Goal: Task Accomplishment & Management: Use online tool/utility

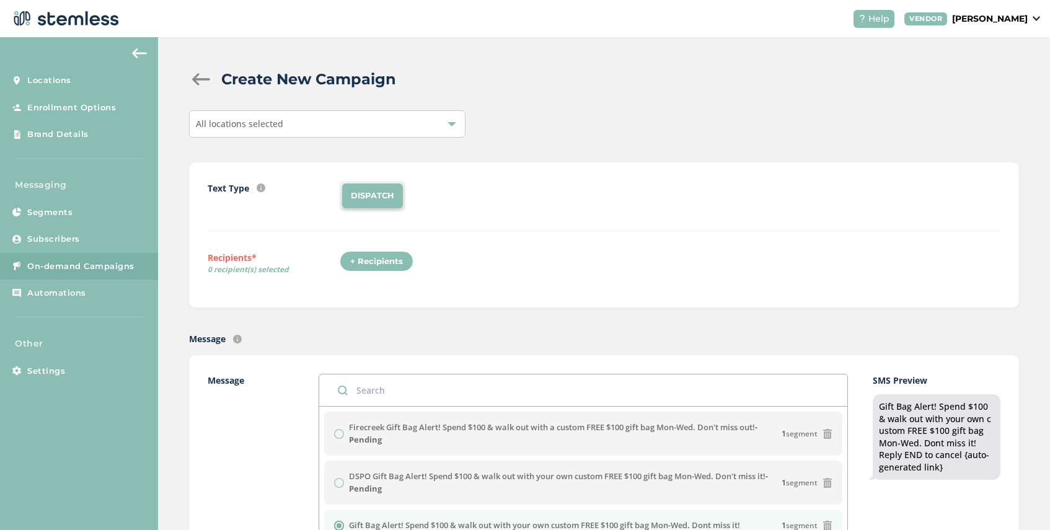
scroll to position [188, 0]
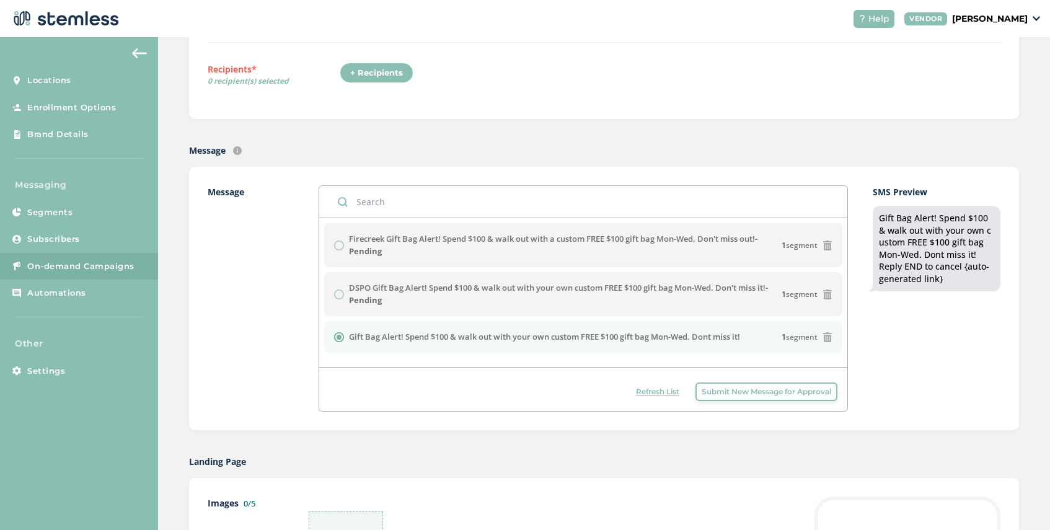
click at [640, 393] on span "Refresh List" at bounding box center [657, 391] width 43 height 11
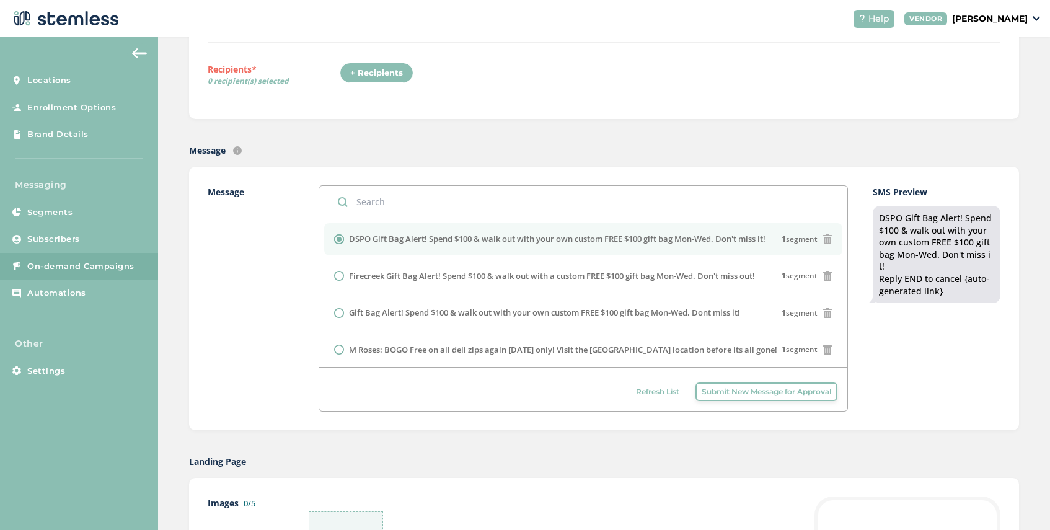
drag, startPoint x: 772, startPoint y: 239, endPoint x: 580, endPoint y: 225, distance: 192.0
click at [580, 225] on li "DSPO Gift Bag Alert! Spend $100 & walk out with your own custom FREE $100 gift …" at bounding box center [583, 239] width 518 height 32
copy label "DSPO Gift Bag Alert! Spend $100 & walk out with your own custom FREE $100 gift …"
click at [708, 392] on span "Submit New Message for Approval" at bounding box center [767, 391] width 130 height 11
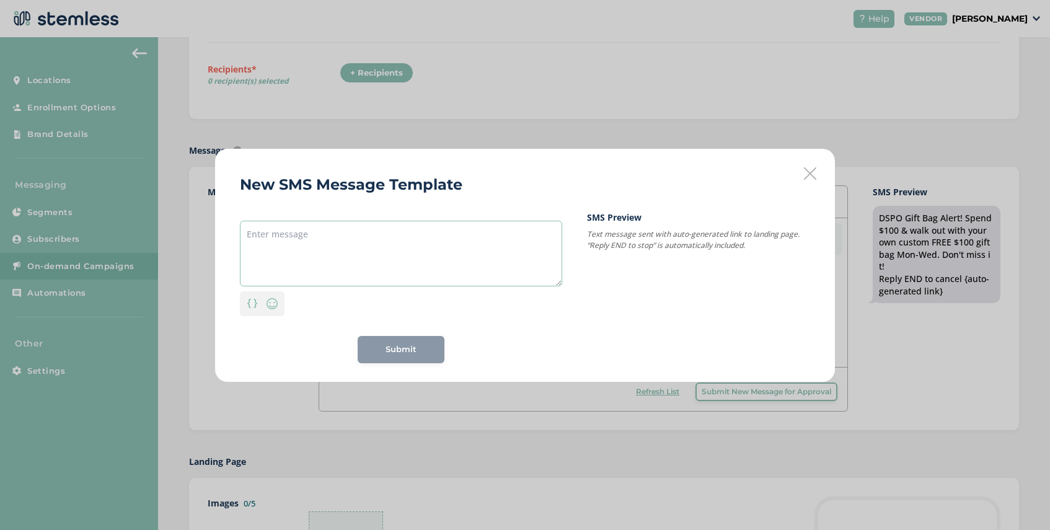
click at [310, 236] on textarea at bounding box center [401, 254] width 322 height 66
paste textarea "DSPO Gift Bag Alert! Spend $100 & walk out with your own custom FREE $100 gift …"
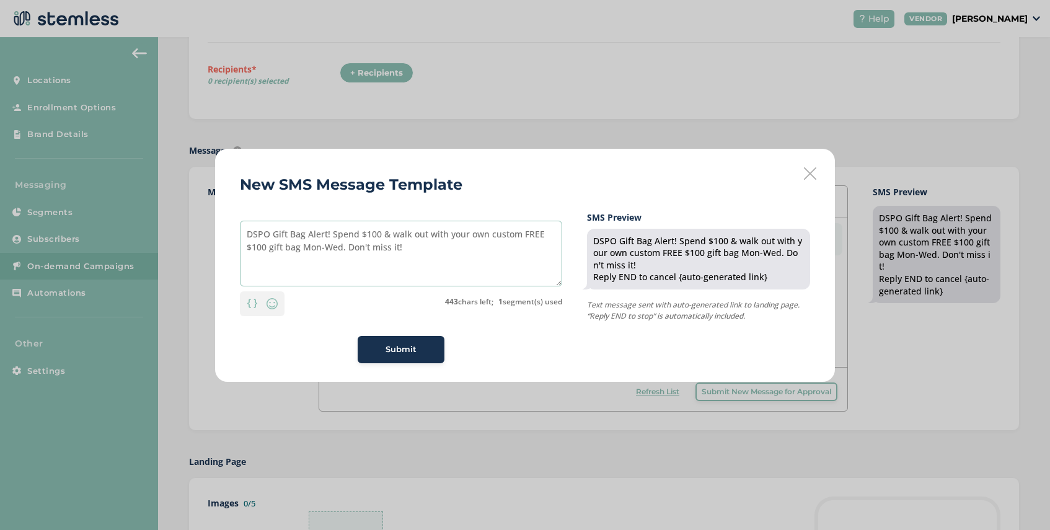
drag, startPoint x: 399, startPoint y: 242, endPoint x: 348, endPoint y: 249, distance: 51.3
click at [348, 249] on textarea "DSPO Gift Bag Alert! Spend $100 & walk out with your own custom FREE $100 gift …" at bounding box center [401, 254] width 322 height 66
click at [488, 236] on textarea "DSPO Gift Bag Alert! Spend $100 & walk out with your own custom FREE $100 gift …" at bounding box center [401, 254] width 322 height 66
type textarea "DSPO Gift Bag Alert! Spend $100 & walk out with a custom FREE $100 gift bag Mon…"
click at [390, 353] on span "Submit" at bounding box center [400, 349] width 31 height 12
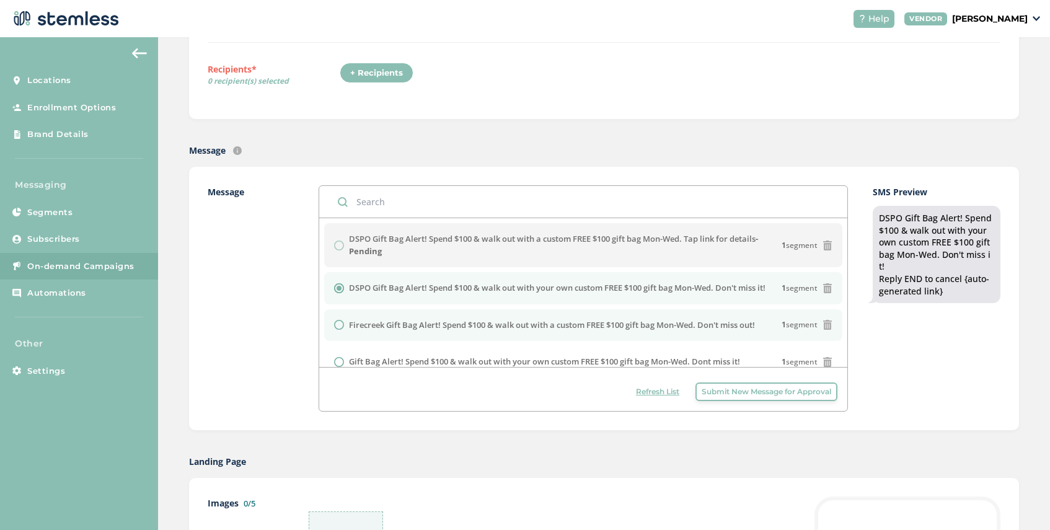
drag, startPoint x: 764, startPoint y: 326, endPoint x: 348, endPoint y: 328, distance: 415.9
click at [348, 328] on div "Firecreek Gift Bag Alert! Spend $100 & walk out with a custom FREE $100 gift ba…" at bounding box center [583, 325] width 498 height 12
radio input "false"
radio input "true"
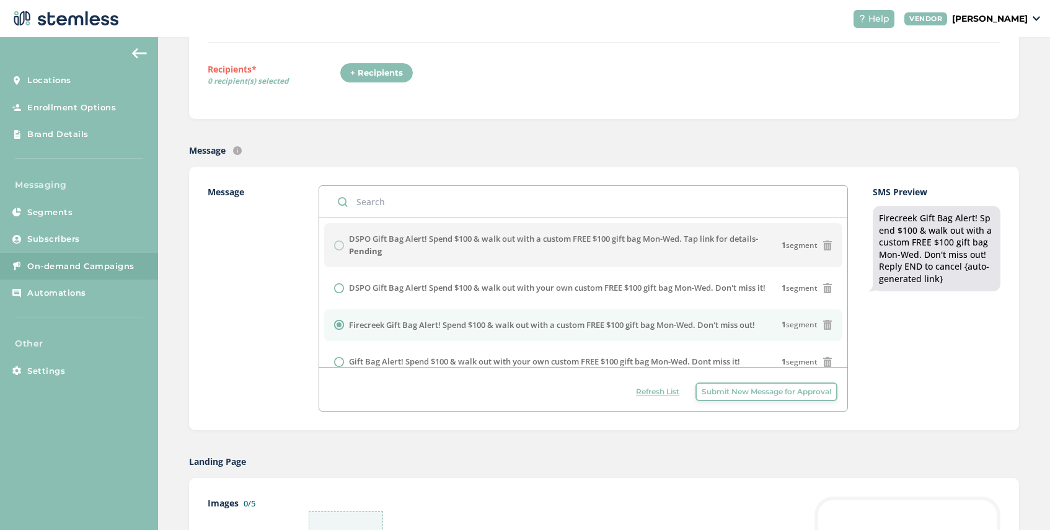
copy label "Firecreek Gift Bag Alert! Spend $100 & walk out with a custom FREE $100 gift ba…"
click at [716, 398] on button "Submit New Message for Approval" at bounding box center [766, 391] width 142 height 19
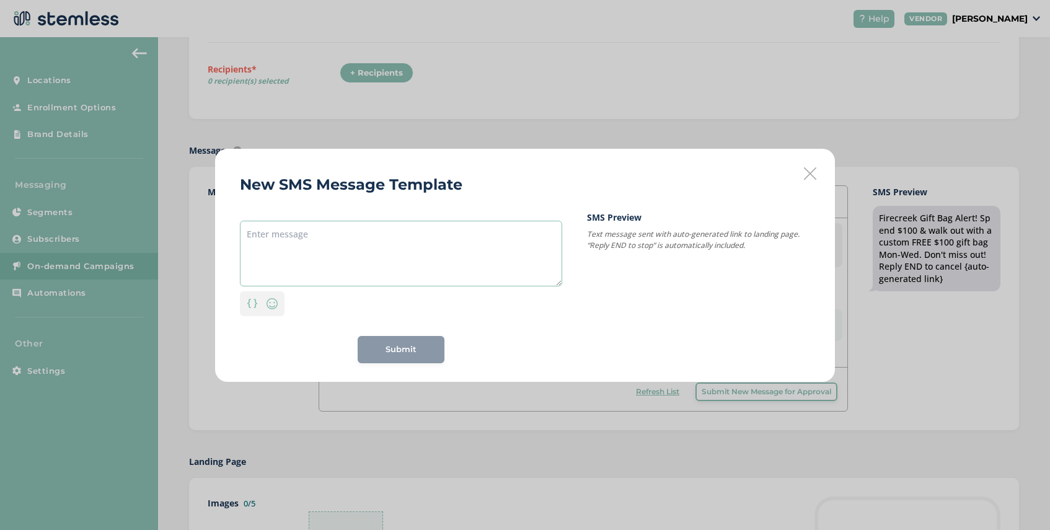
click at [385, 239] on textarea at bounding box center [401, 254] width 322 height 66
paste textarea "Firecreek Gift Bag Alert! Spend $100 & walk out with a custom FREE $100 gift ba…"
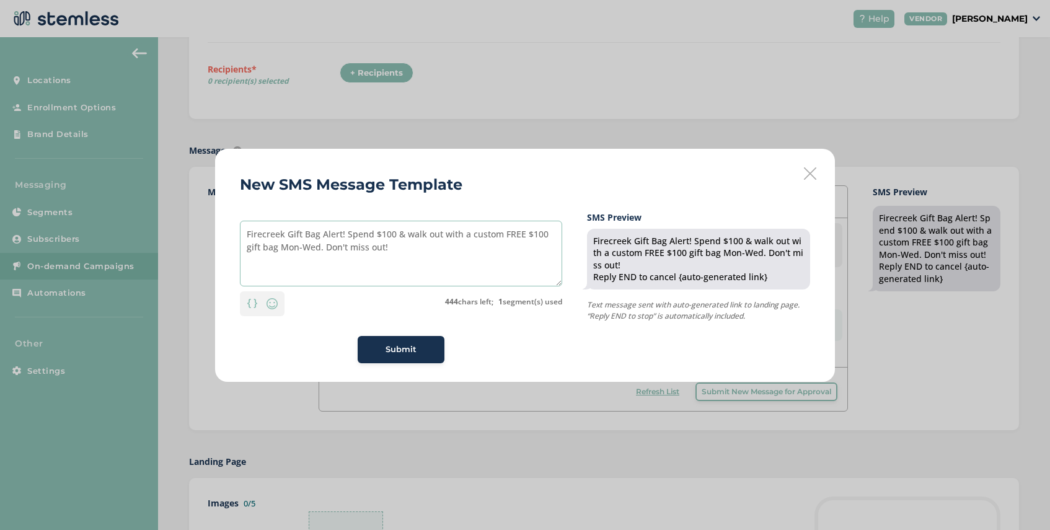
drag, startPoint x: 388, startPoint y: 248, endPoint x: 326, endPoint y: 250, distance: 62.0
click at [326, 250] on textarea "Firecreek Gift Bag Alert! Spend $100 & walk out with a custom FREE $100 gift ba…" at bounding box center [401, 254] width 322 height 66
click at [402, 238] on textarea "Firecreek Gift Bag Alert! Spend $100 & walk out with a custom FREE $100 gift ba…" at bounding box center [401, 254] width 322 height 66
type textarea "Firecreek Gift Bag Alert! Spend $100, walk out with a custom FREE $100 gift bag…"
click at [405, 350] on span "Submit" at bounding box center [400, 349] width 31 height 12
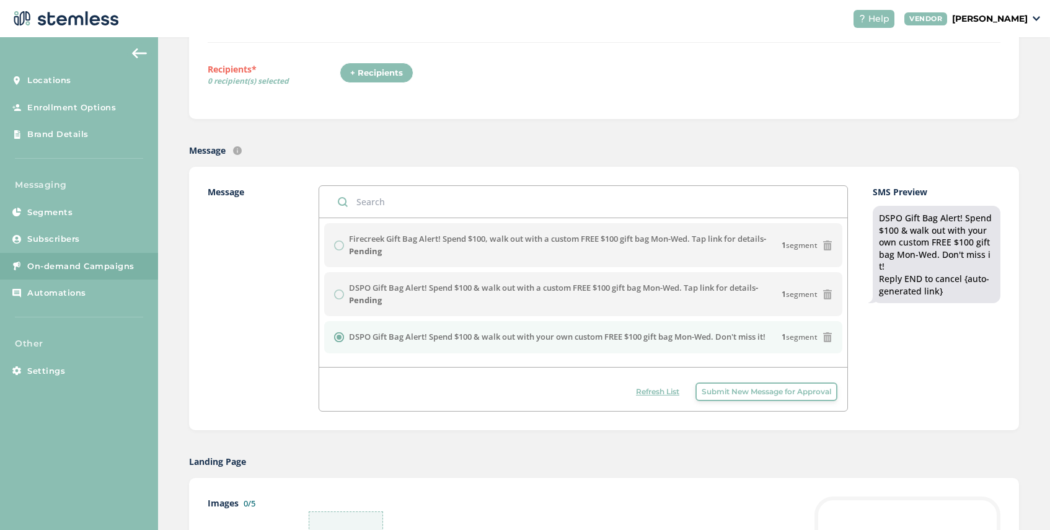
click at [645, 393] on span "Refresh List" at bounding box center [657, 391] width 43 height 11
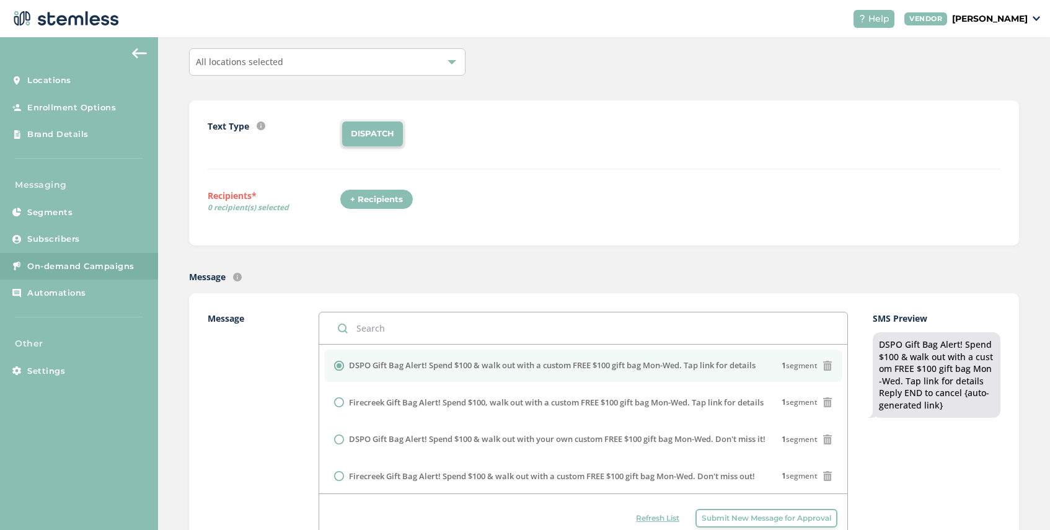
scroll to position [0, 0]
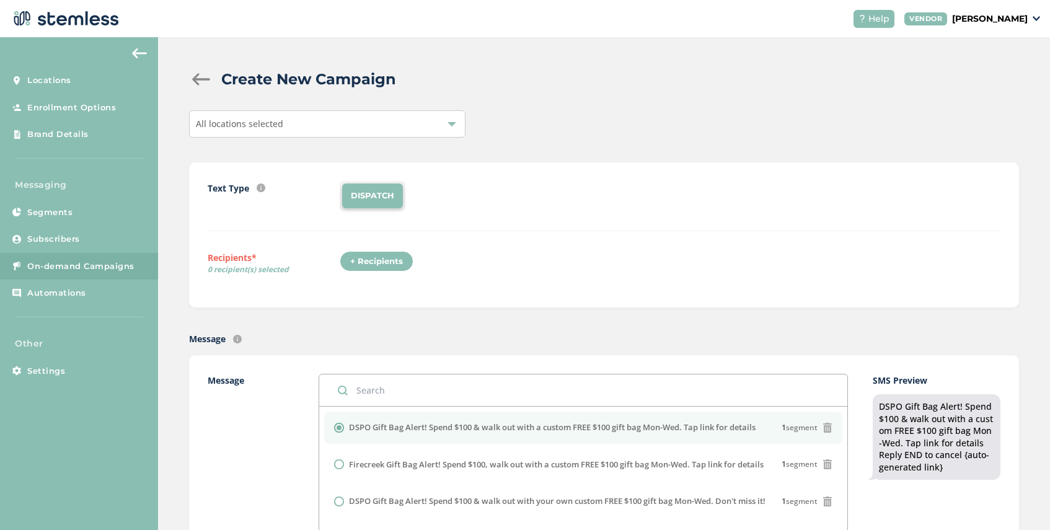
click at [348, 122] on div "All locations selected" at bounding box center [327, 123] width 276 height 27
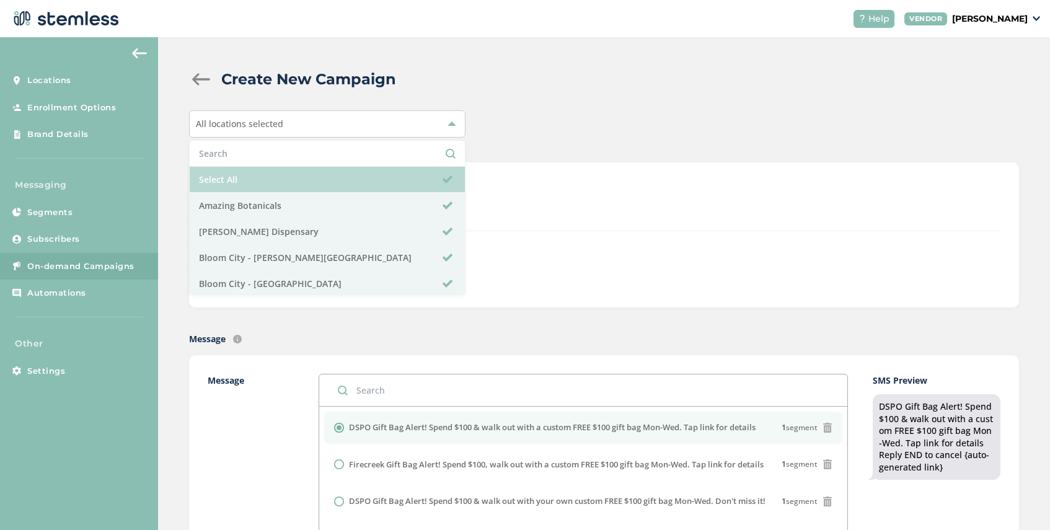
click at [309, 180] on li "Select All" at bounding box center [327, 180] width 275 height 26
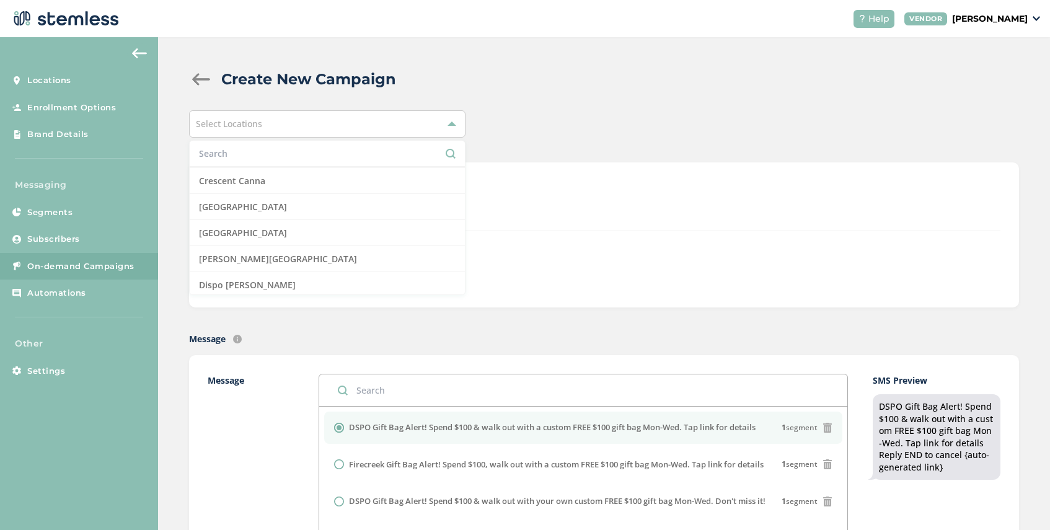
scroll to position [258, 0]
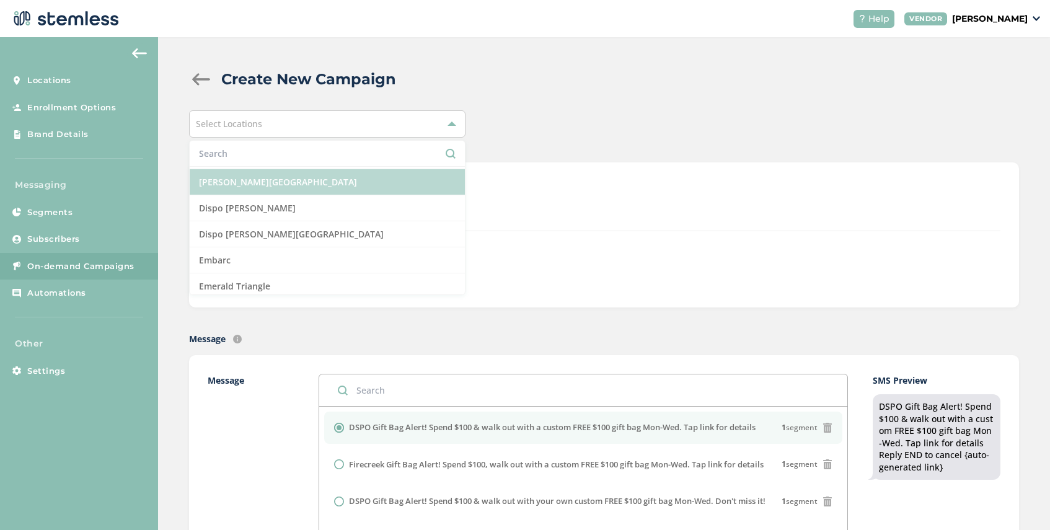
click at [306, 179] on li "[PERSON_NAME][GEOGRAPHIC_DATA]" at bounding box center [327, 182] width 275 height 26
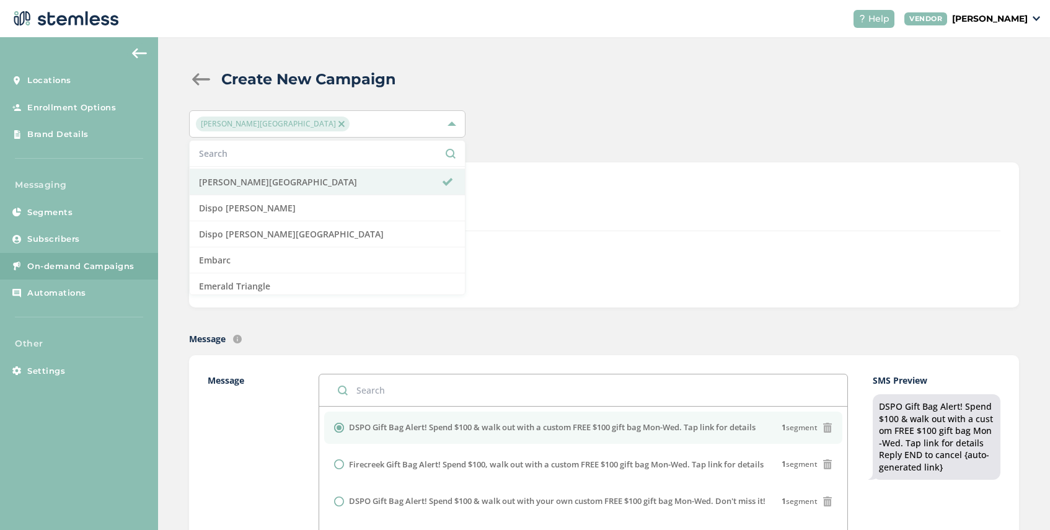
click at [529, 221] on div "Text Type SMS : A cost effective way to reach your customers. Send a intro text…" at bounding box center [604, 206] width 793 height 50
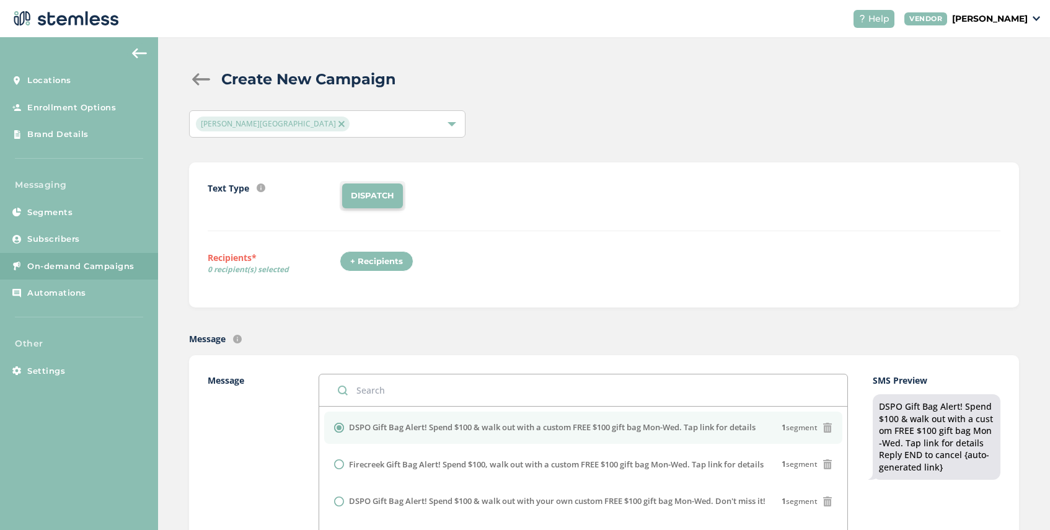
click at [375, 262] on div "+ Recipients" at bounding box center [377, 261] width 74 height 21
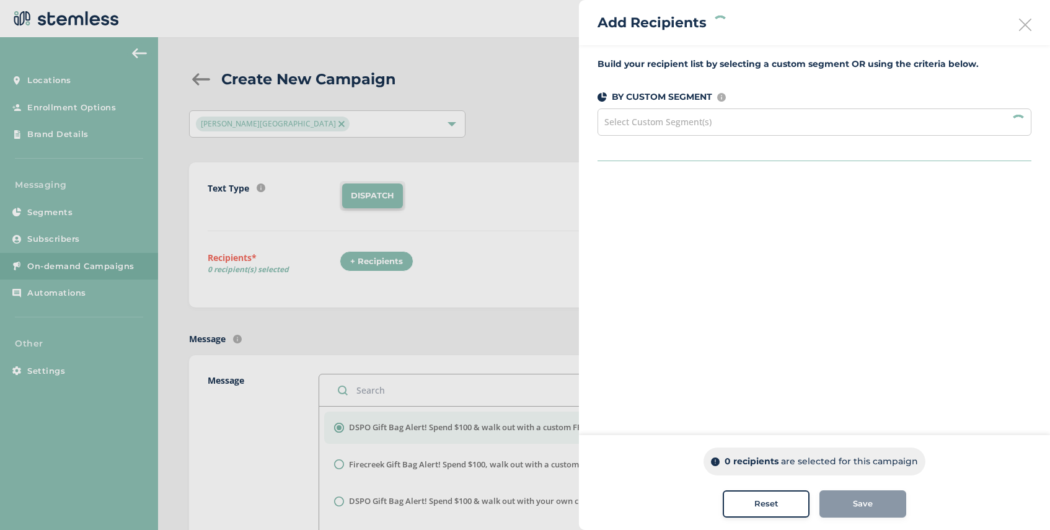
click at [731, 125] on div "Select Custom Segment(s)" at bounding box center [814, 121] width 434 height 27
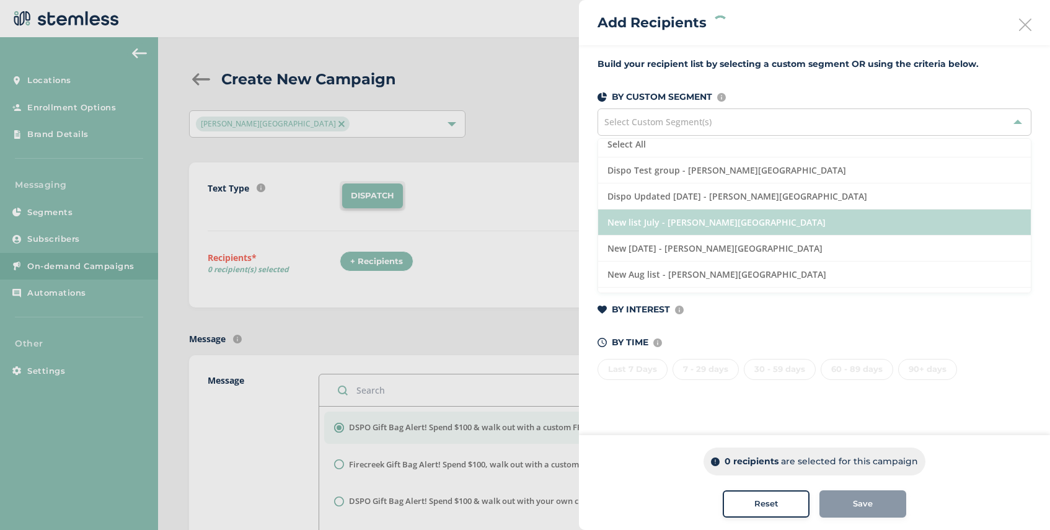
scroll to position [132, 0]
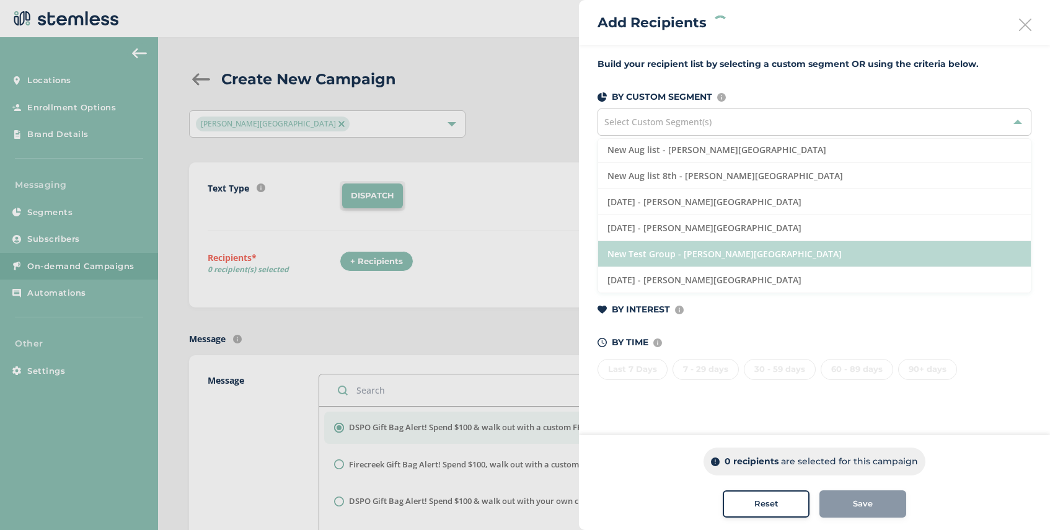
click at [721, 258] on li "New Test Group - [PERSON_NAME][GEOGRAPHIC_DATA]" at bounding box center [814, 254] width 433 height 26
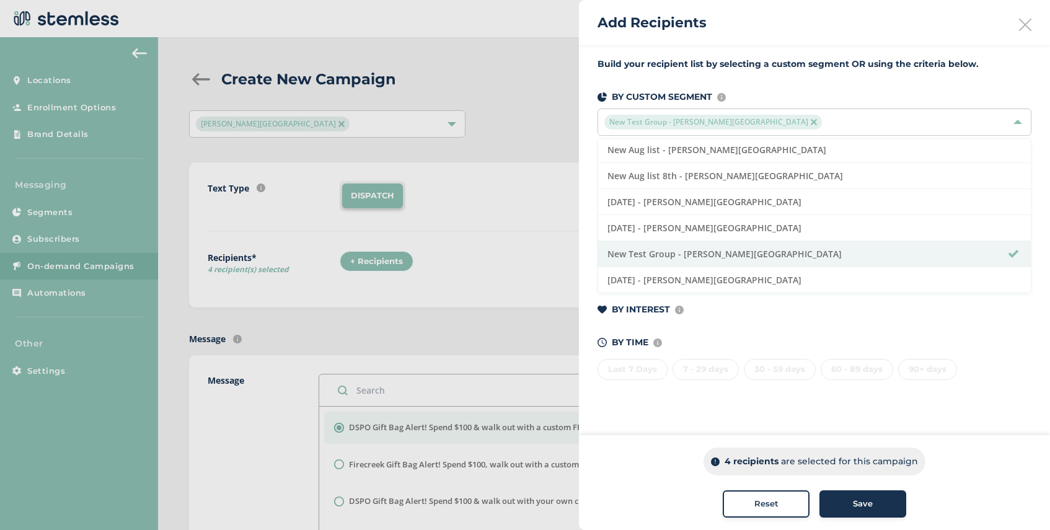
click at [860, 508] on span "Save" at bounding box center [863, 504] width 20 height 12
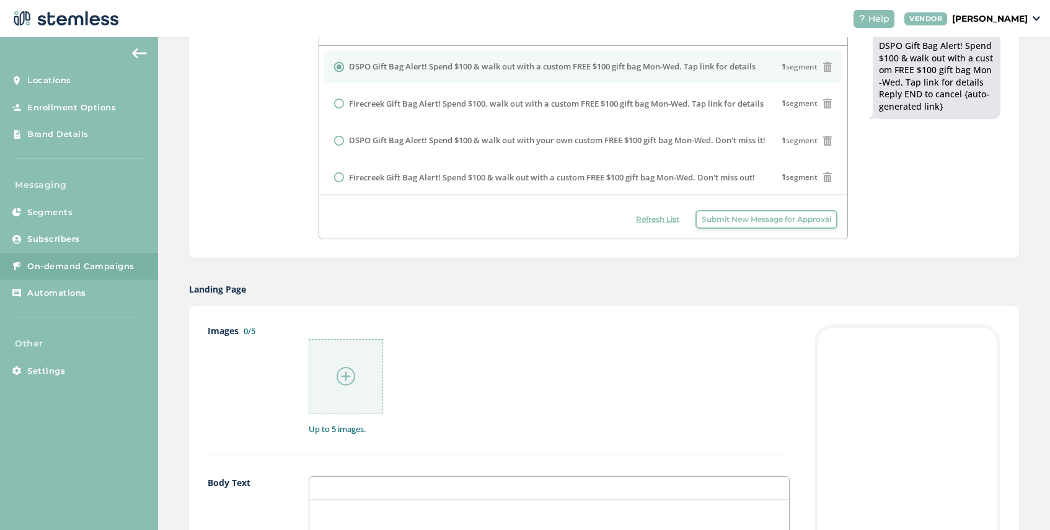
scroll to position [398, 0]
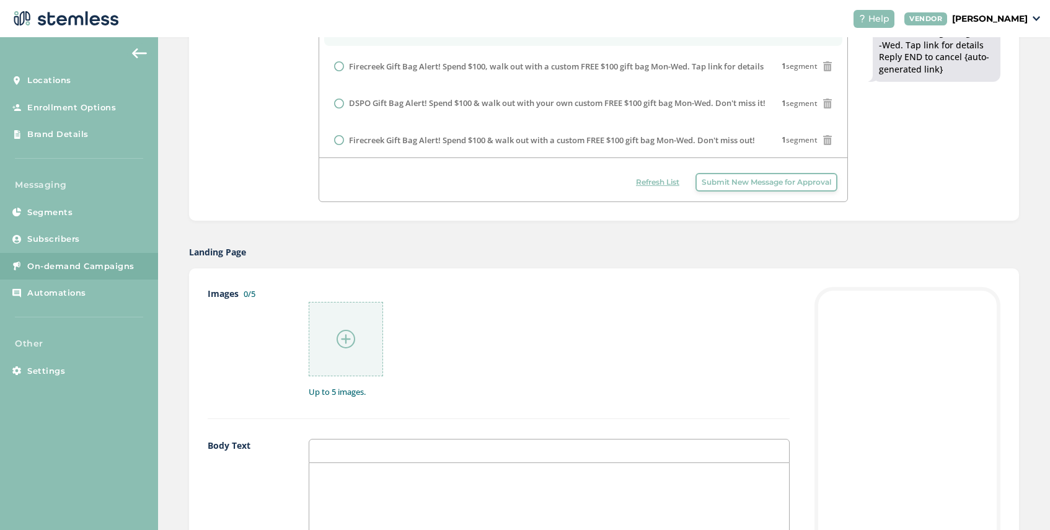
click at [353, 341] on img at bounding box center [346, 339] width 19 height 19
click at [346, 334] on img at bounding box center [346, 339] width 19 height 19
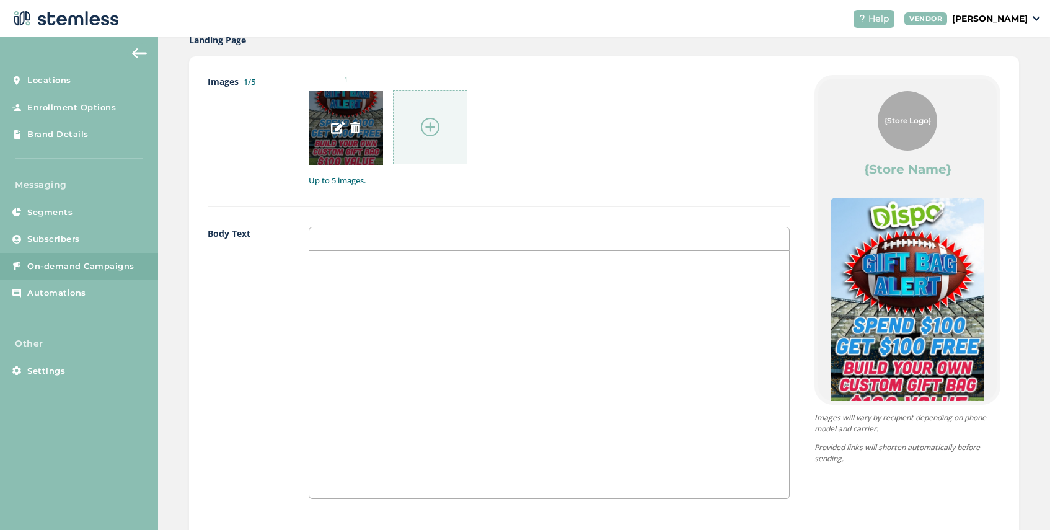
scroll to position [847, 0]
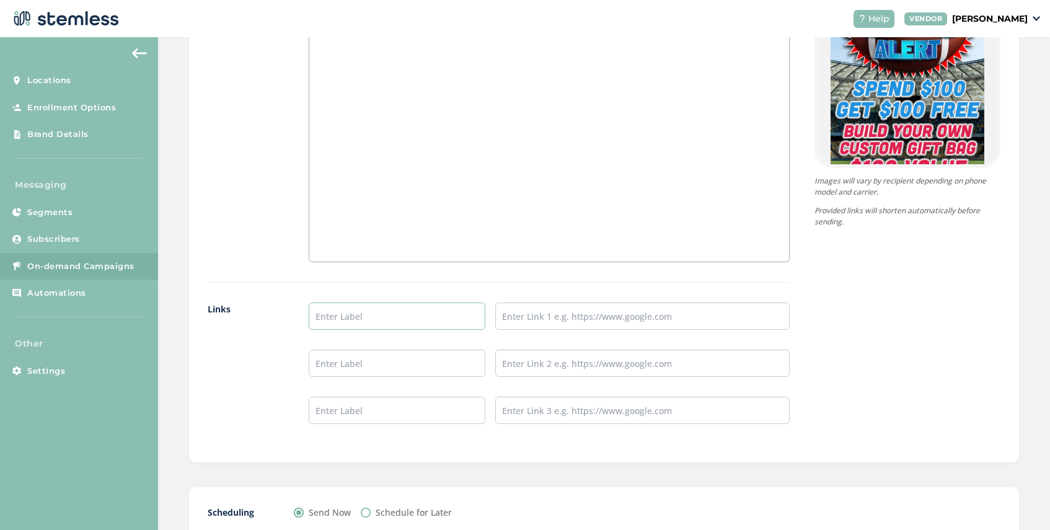
click at [364, 317] on input "text" at bounding box center [397, 315] width 177 height 27
type input "SHOP NOW"
click at [547, 320] on input "text" at bounding box center [642, 315] width 294 height 27
type input "[URL][DOMAIN_NAME]"
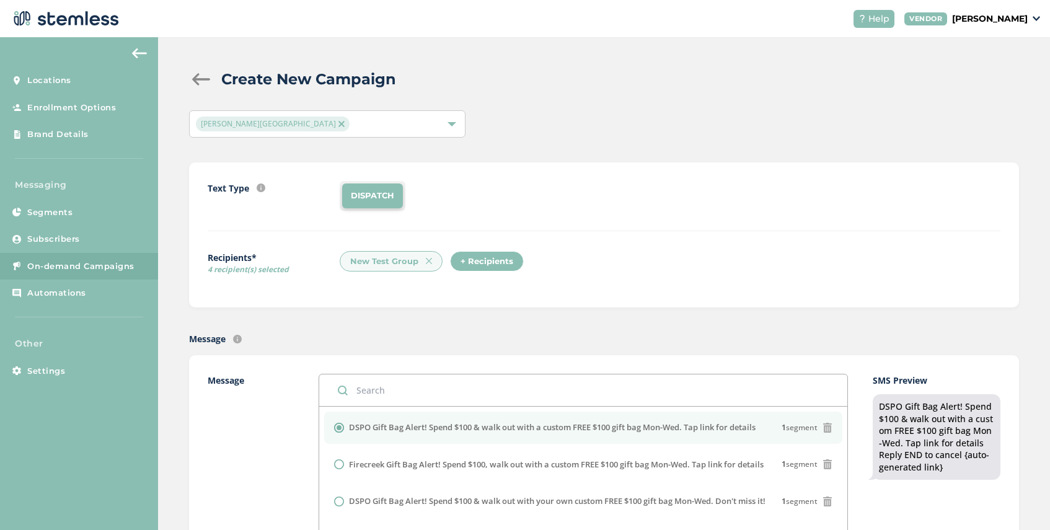
scroll to position [932, 0]
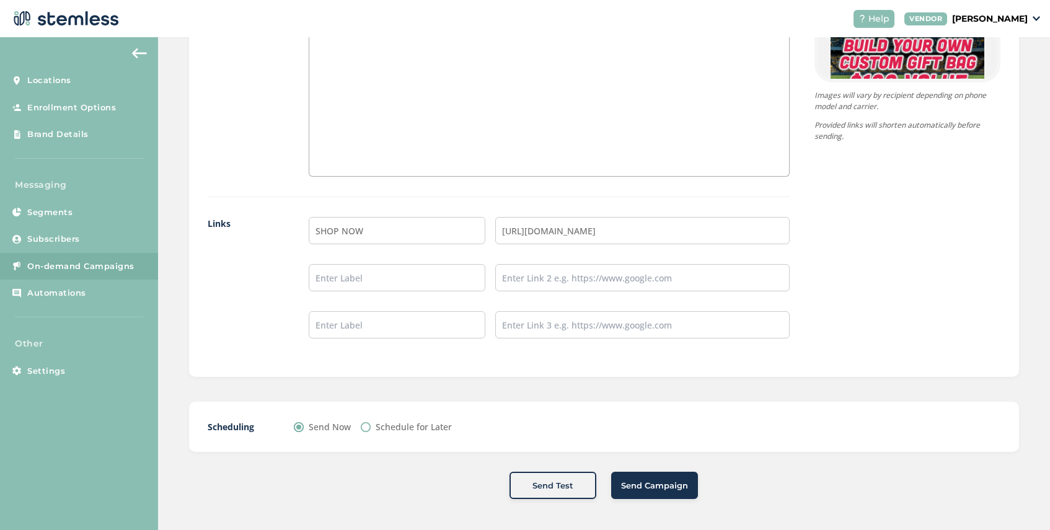
click at [656, 483] on span "Send Campaign" at bounding box center [654, 486] width 67 height 12
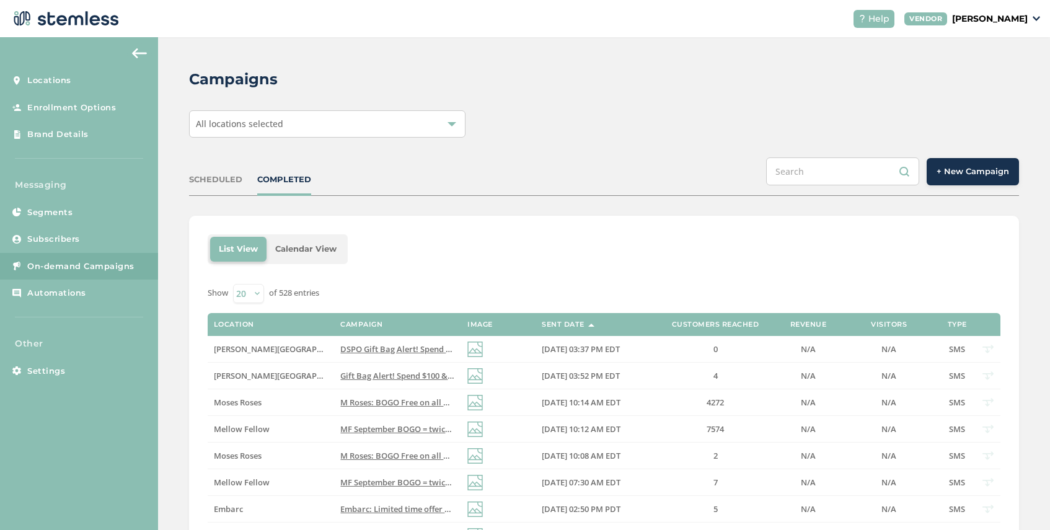
click at [331, 123] on div "All locations selected" at bounding box center [327, 123] width 276 height 27
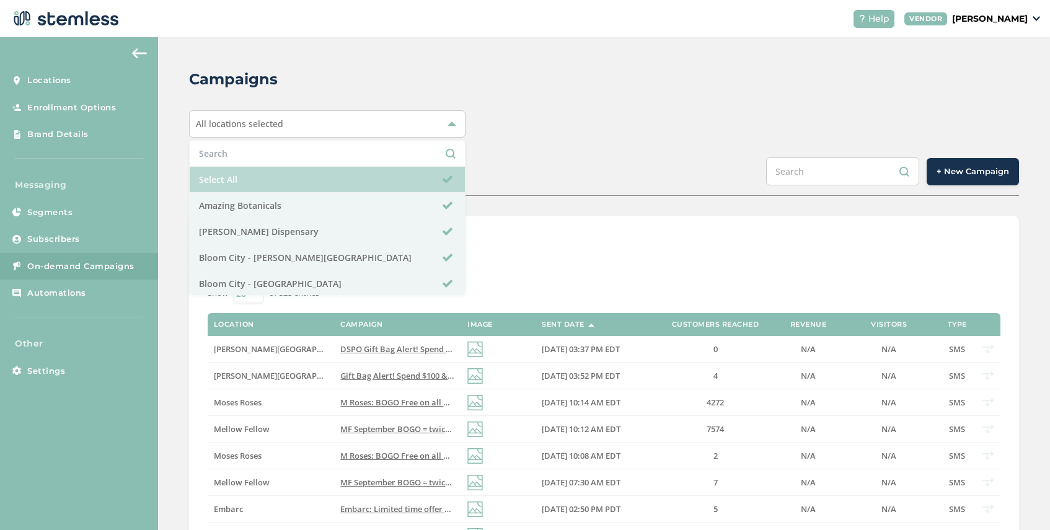
click at [277, 177] on li "Select All" at bounding box center [327, 180] width 275 height 26
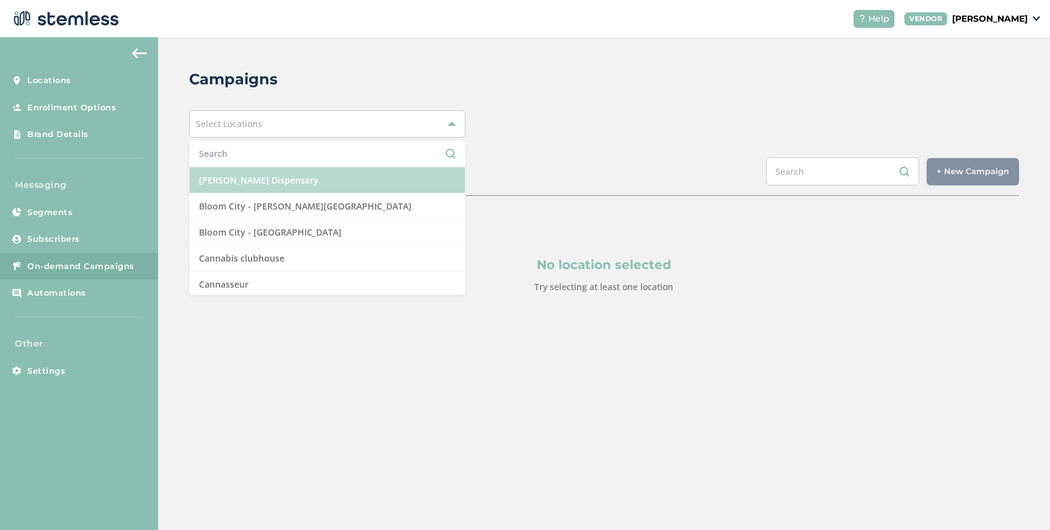
scroll to position [312, 0]
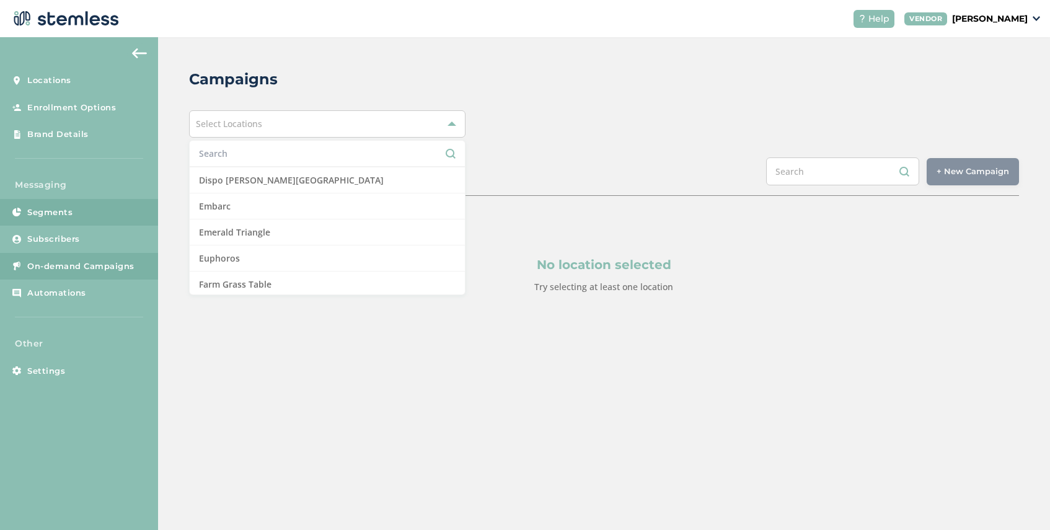
click at [84, 205] on link "Segments" at bounding box center [79, 212] width 158 height 27
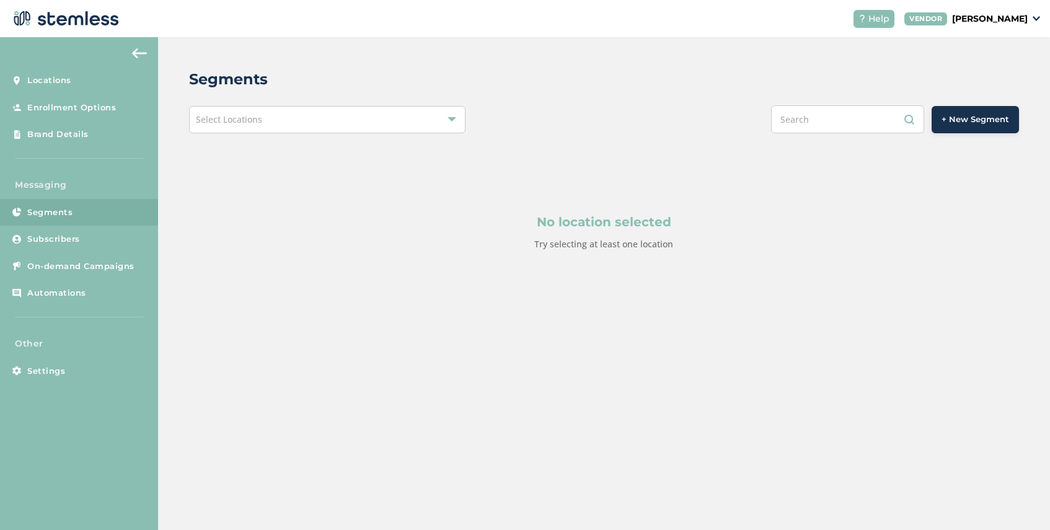
click at [349, 123] on div "Select Locations" at bounding box center [327, 119] width 276 height 27
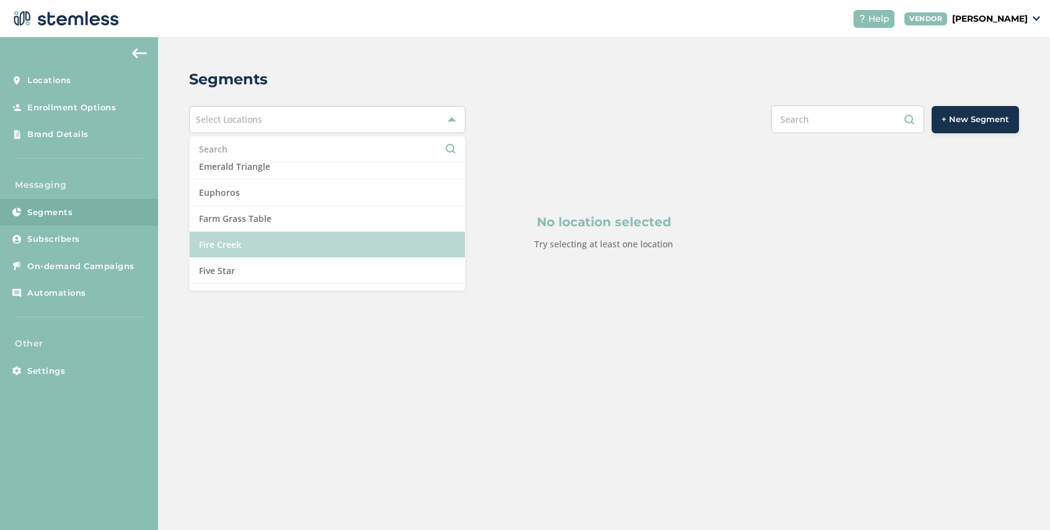
scroll to position [392, 0]
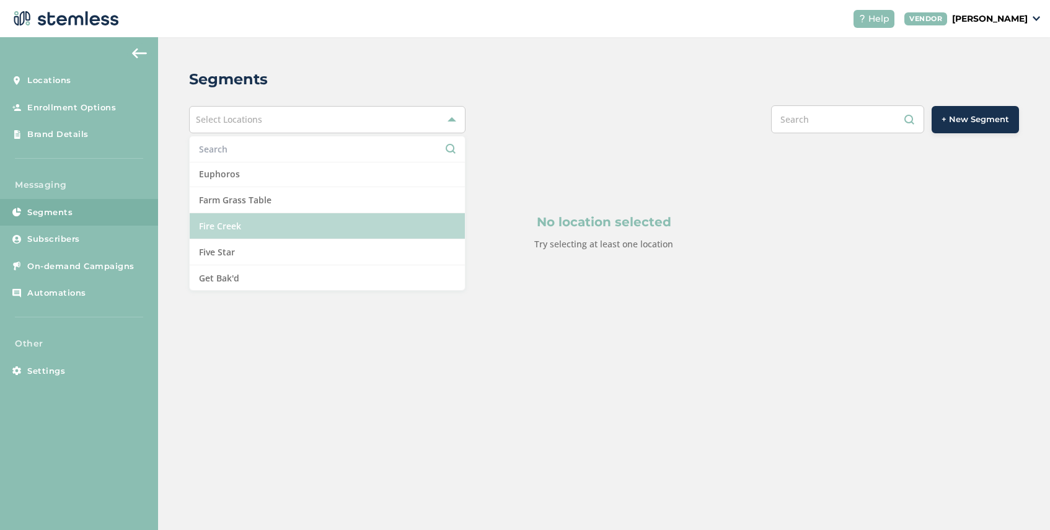
click at [297, 222] on li "Fire Creek" at bounding box center [327, 226] width 275 height 26
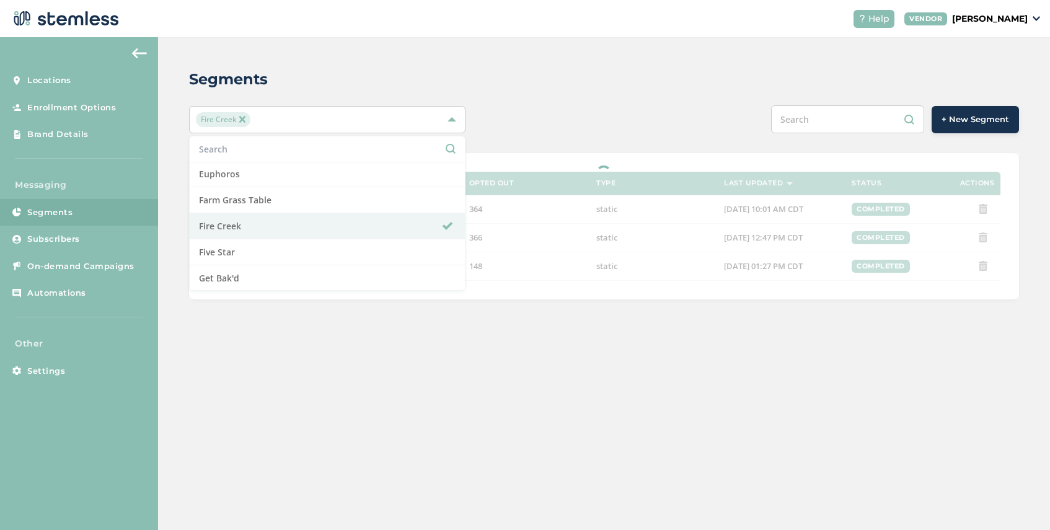
click at [974, 123] on span "+ New Segment" at bounding box center [975, 119] width 68 height 12
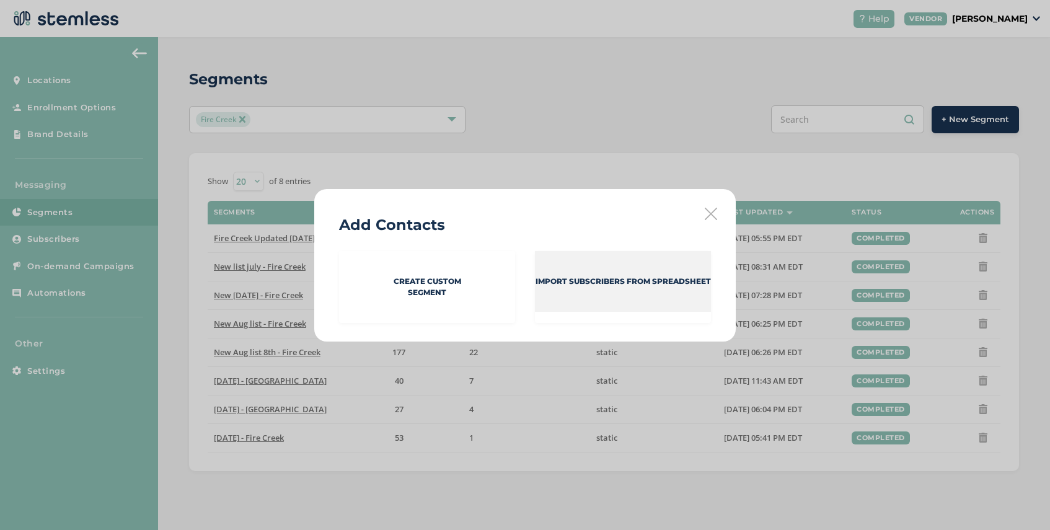
click at [630, 291] on div "Import Subscribers from spreadsheet" at bounding box center [623, 281] width 176 height 61
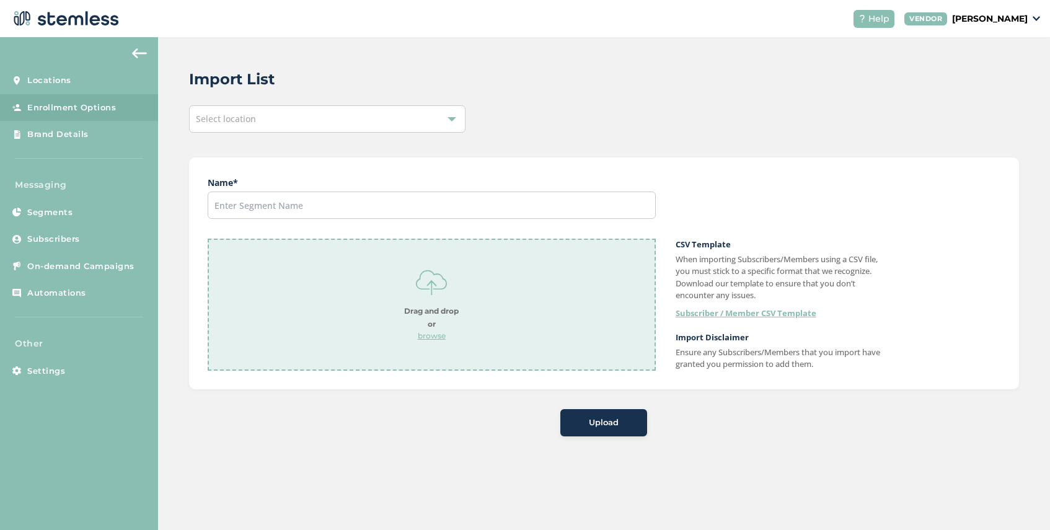
click at [307, 122] on div "Select location" at bounding box center [327, 118] width 276 height 27
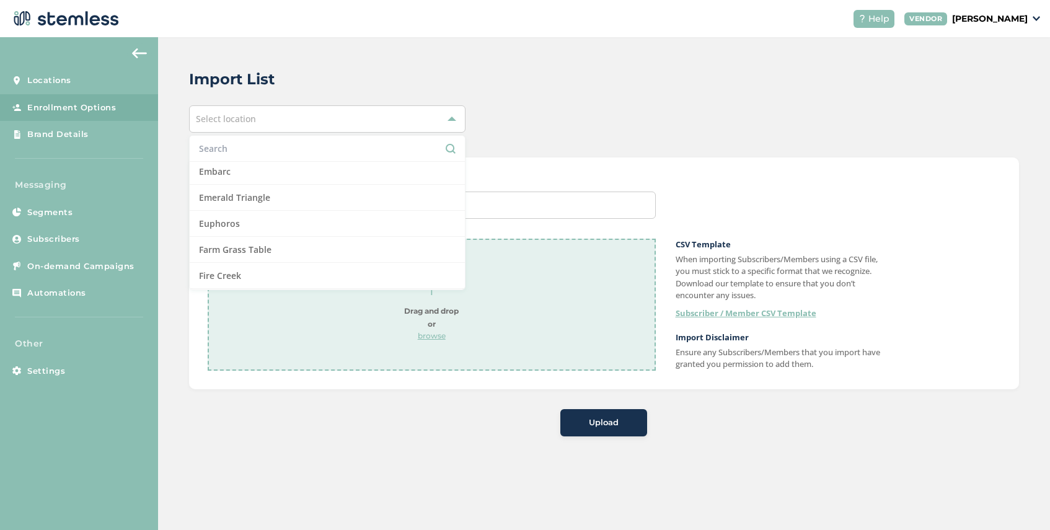
scroll to position [345, 0]
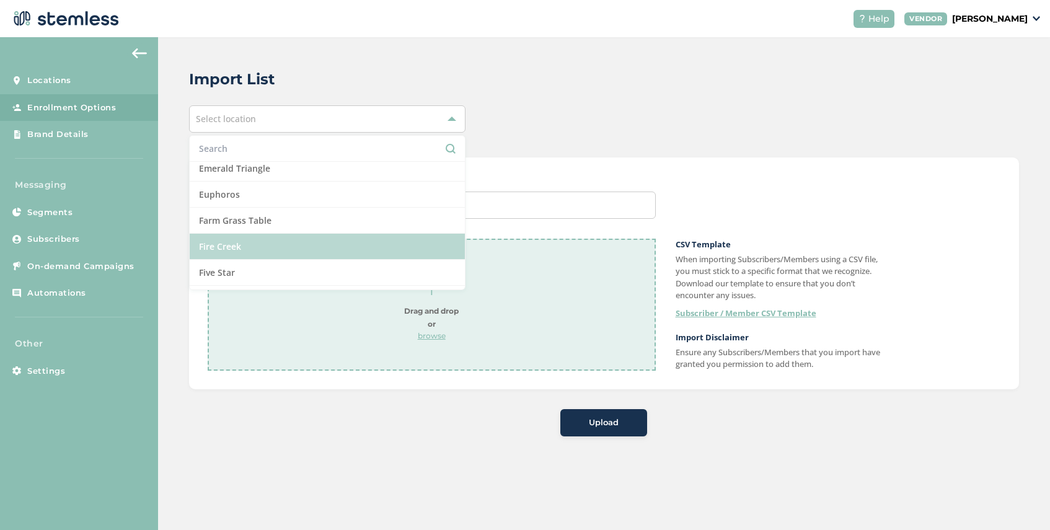
click at [275, 244] on li "Fire Creek" at bounding box center [327, 247] width 275 height 26
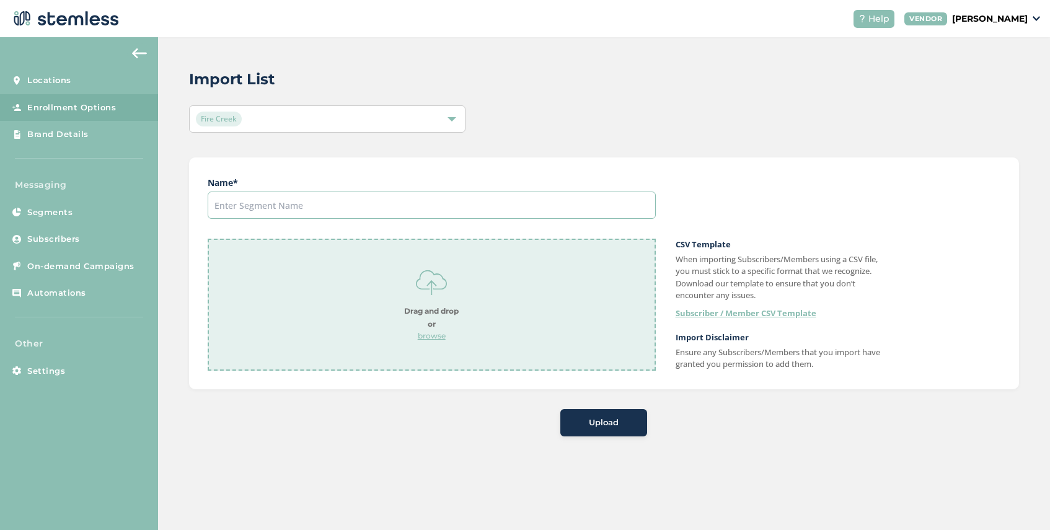
click at [415, 205] on input "text" at bounding box center [432, 205] width 448 height 27
type input "Test Group"
click at [432, 337] on p "browse" at bounding box center [431, 335] width 55 height 11
click at [604, 423] on span "Upload" at bounding box center [604, 422] width 30 height 12
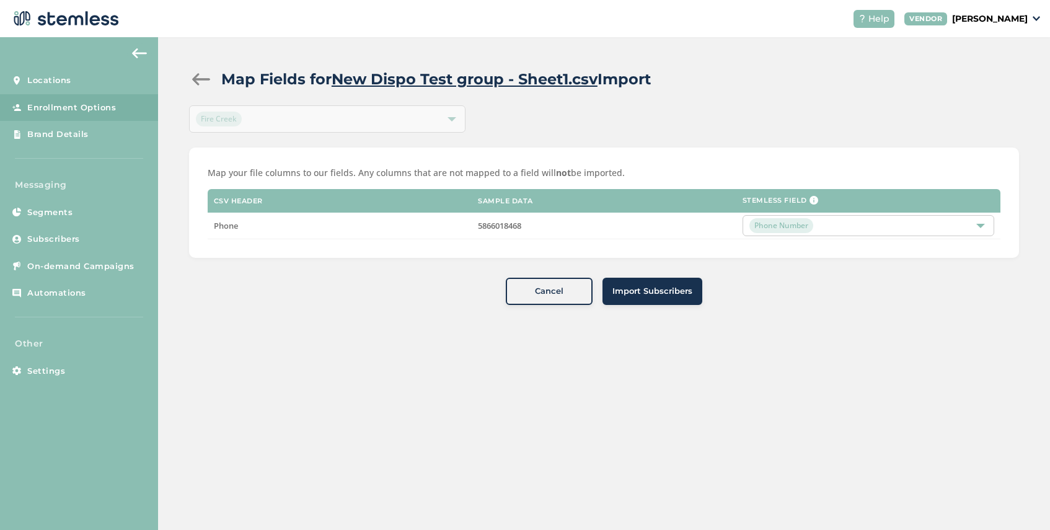
click at [643, 289] on span "Import Subscribers" at bounding box center [652, 291] width 80 height 12
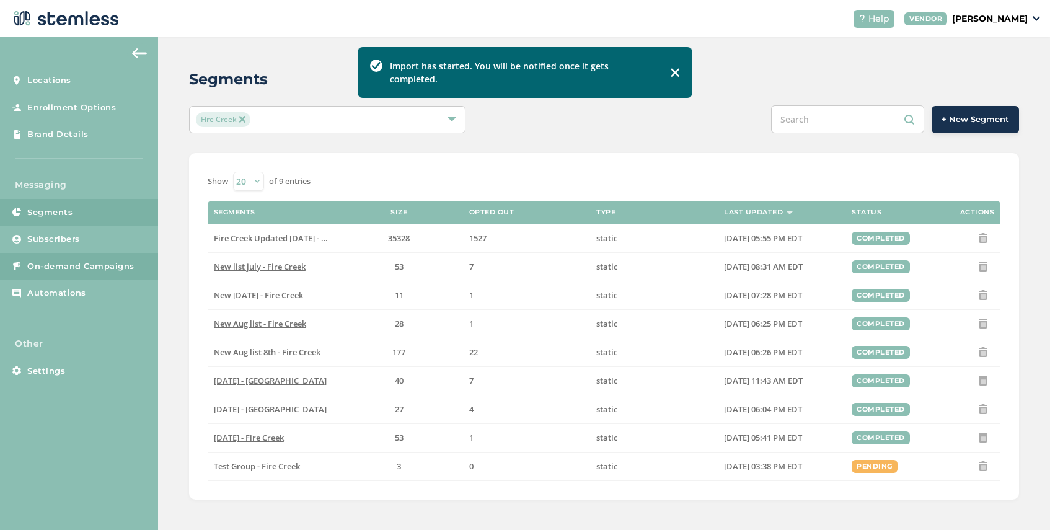
click at [57, 260] on span "On-demand Campaigns" at bounding box center [80, 266] width 107 height 12
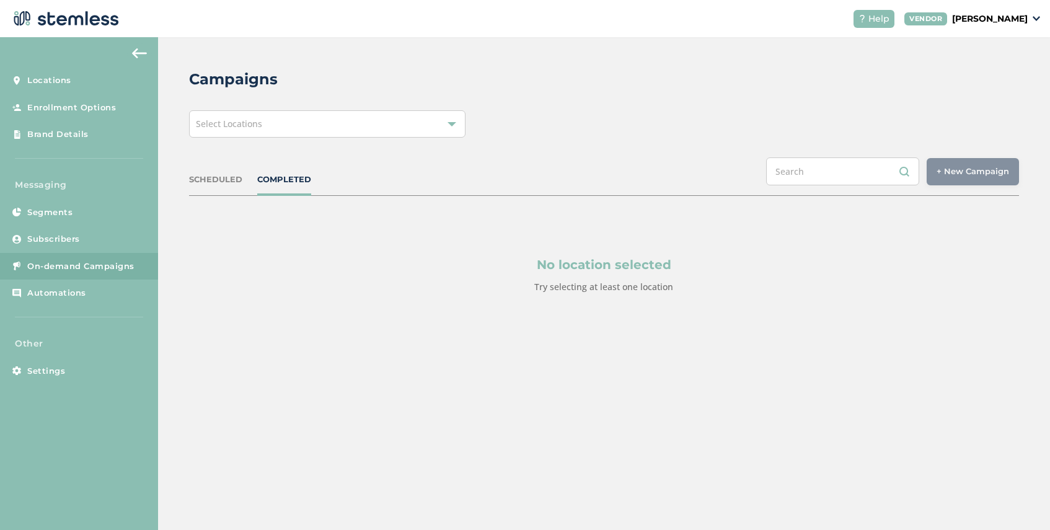
click at [348, 118] on div "Select Locations" at bounding box center [327, 123] width 276 height 27
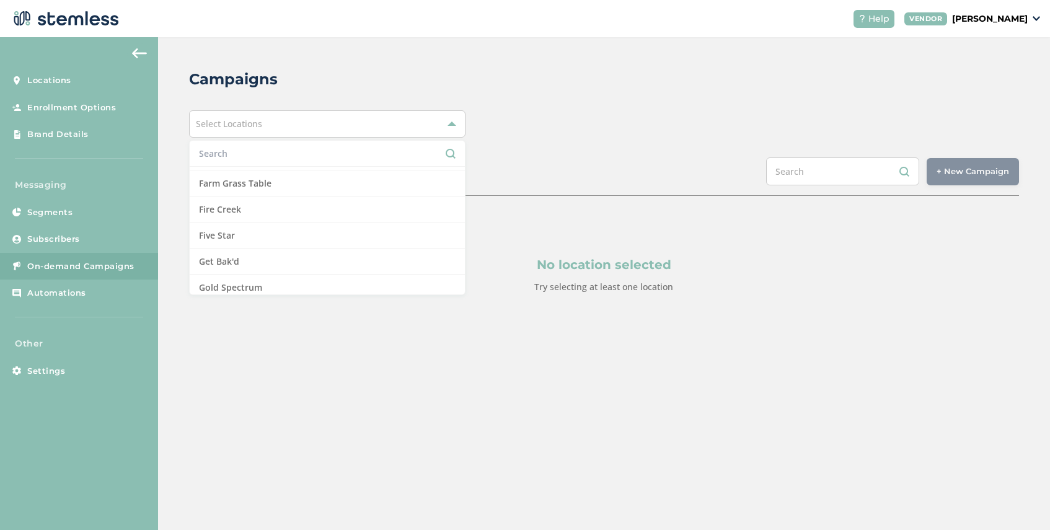
scroll to position [431, 0]
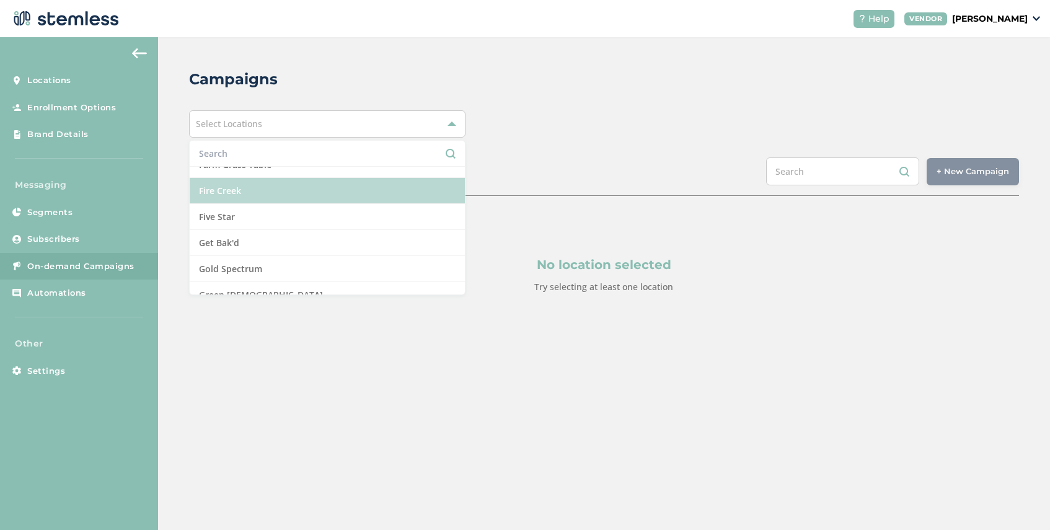
click at [304, 193] on li "Fire Creek" at bounding box center [327, 191] width 275 height 26
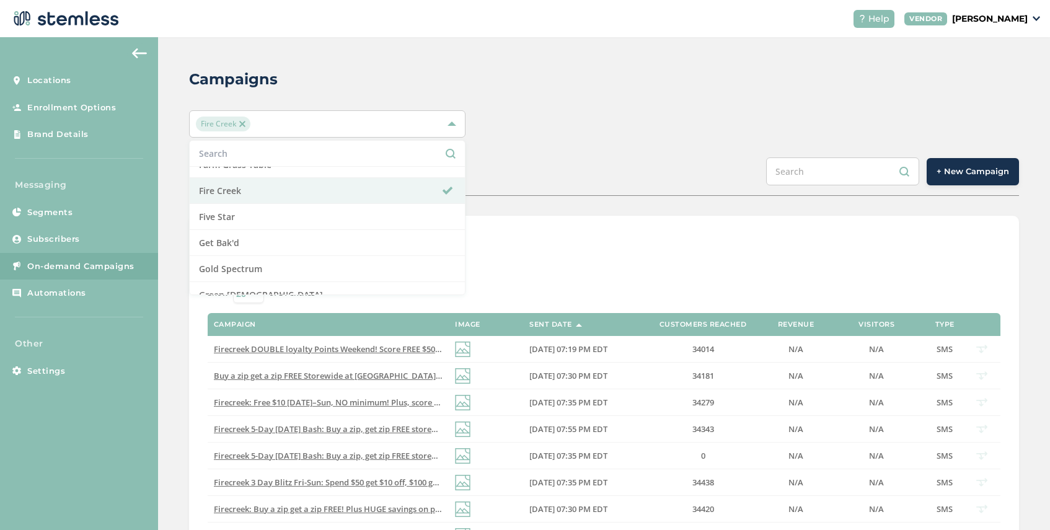
click at [625, 194] on div "SCHEDULED COMPLETED + New Campaign" at bounding box center [604, 176] width 830 height 38
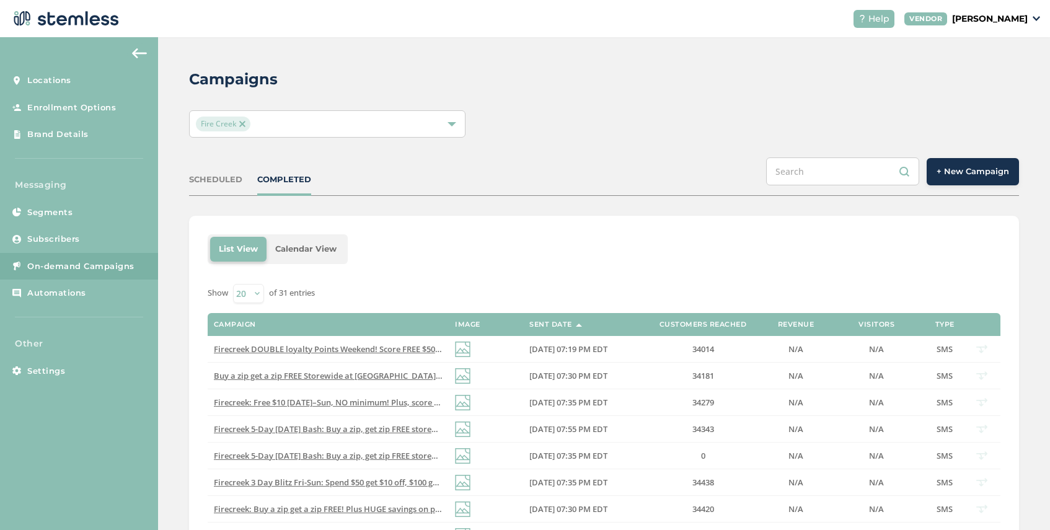
click at [976, 174] on span "+ New Campaign" at bounding box center [972, 171] width 73 height 12
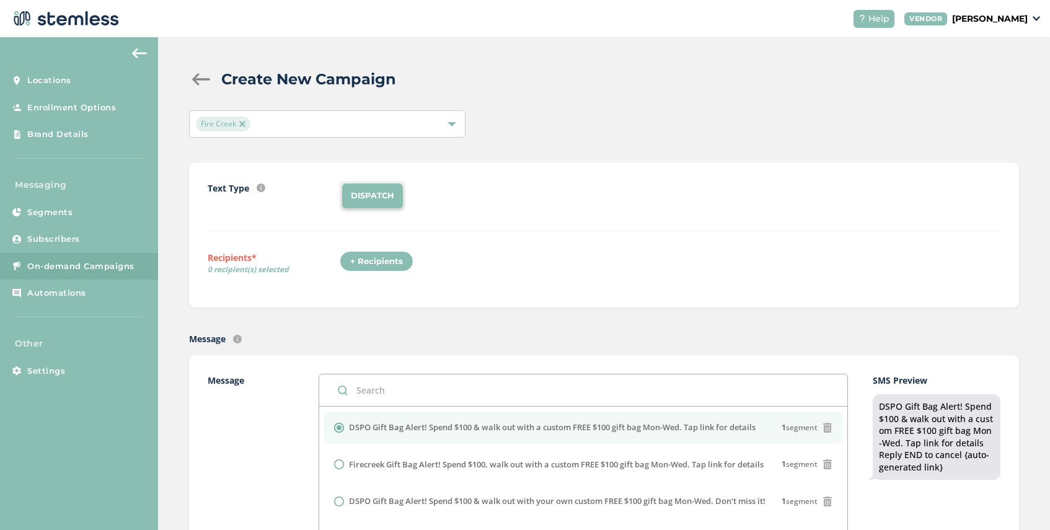
click at [371, 257] on div "+ Recipients" at bounding box center [377, 261] width 74 height 21
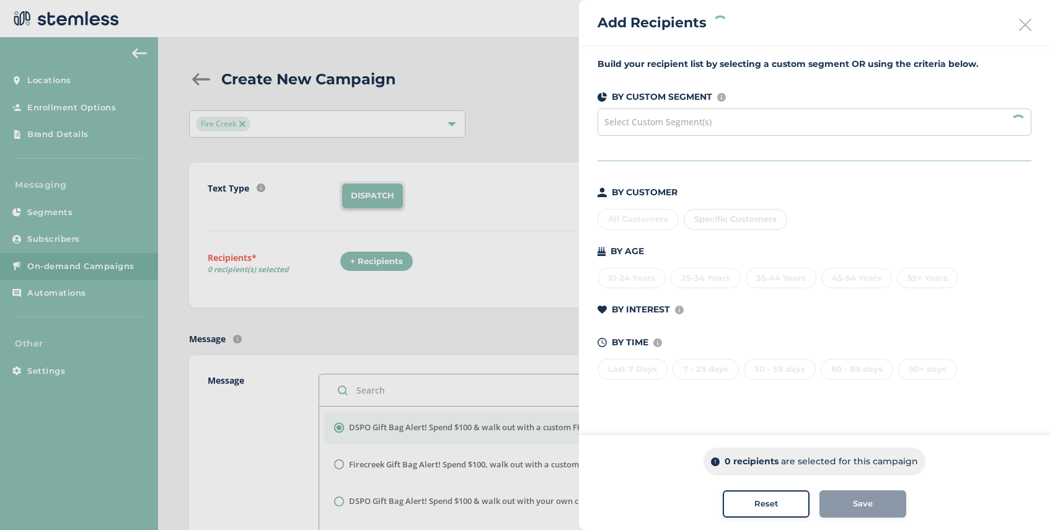
click at [668, 118] on span "Select Custom Segment(s)" at bounding box center [657, 122] width 107 height 12
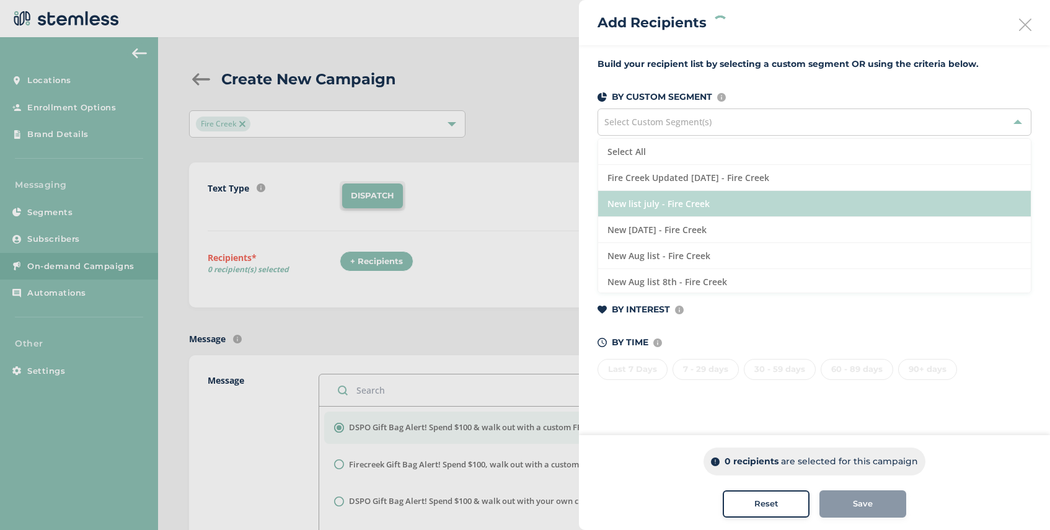
scroll to position [106, 0]
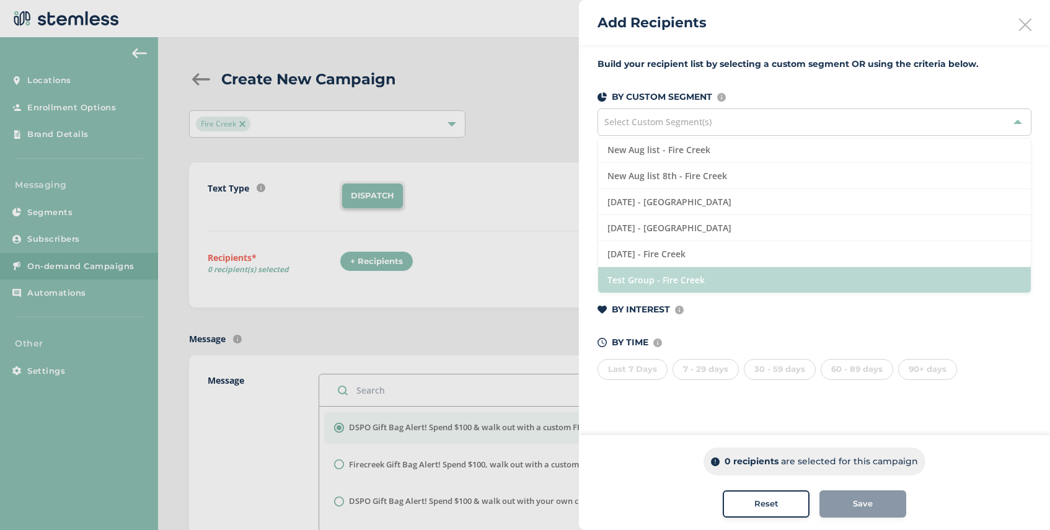
click at [716, 278] on li "Test Group - Fire Creek" at bounding box center [814, 279] width 433 height 25
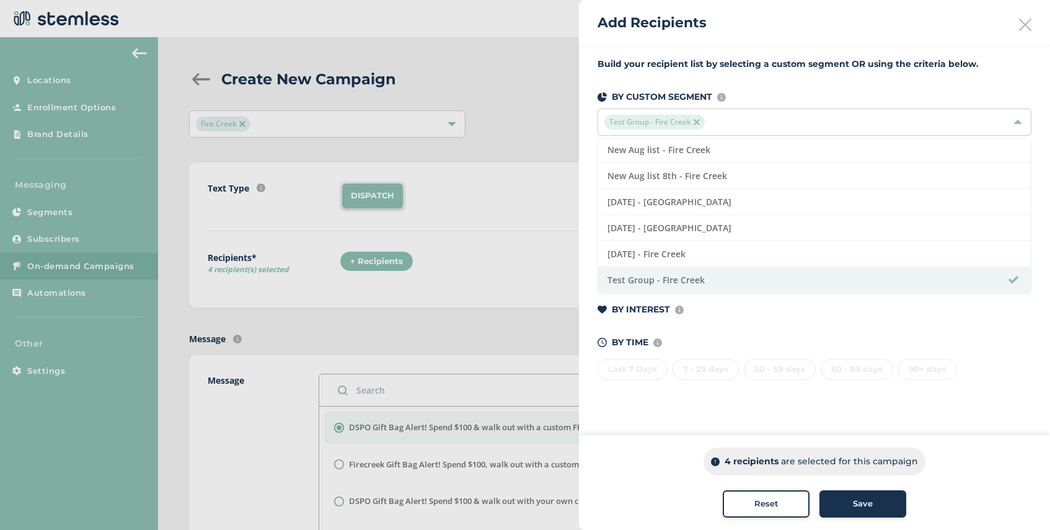
click at [870, 505] on span "Save" at bounding box center [863, 504] width 20 height 12
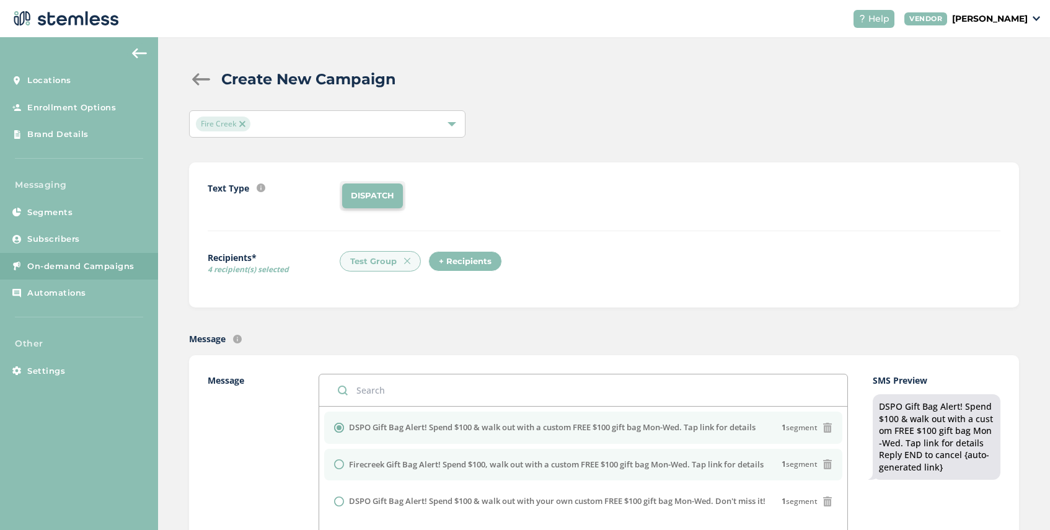
click at [407, 462] on label "Firecreek Gift Bag Alert! Spend $100, walk out with a custom FREE $100 gift bag…" at bounding box center [556, 465] width 415 height 12
radio input "false"
radio input "true"
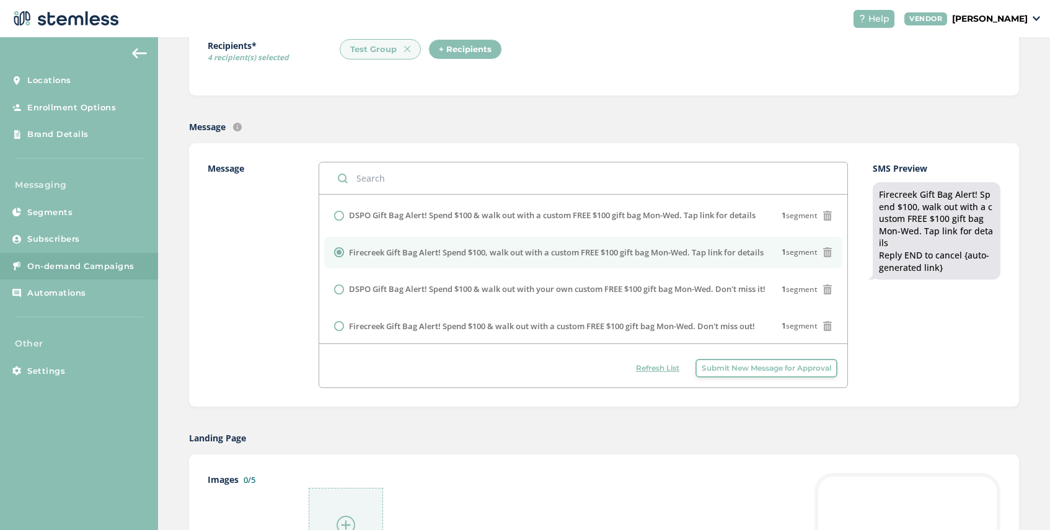
scroll to position [345, 0]
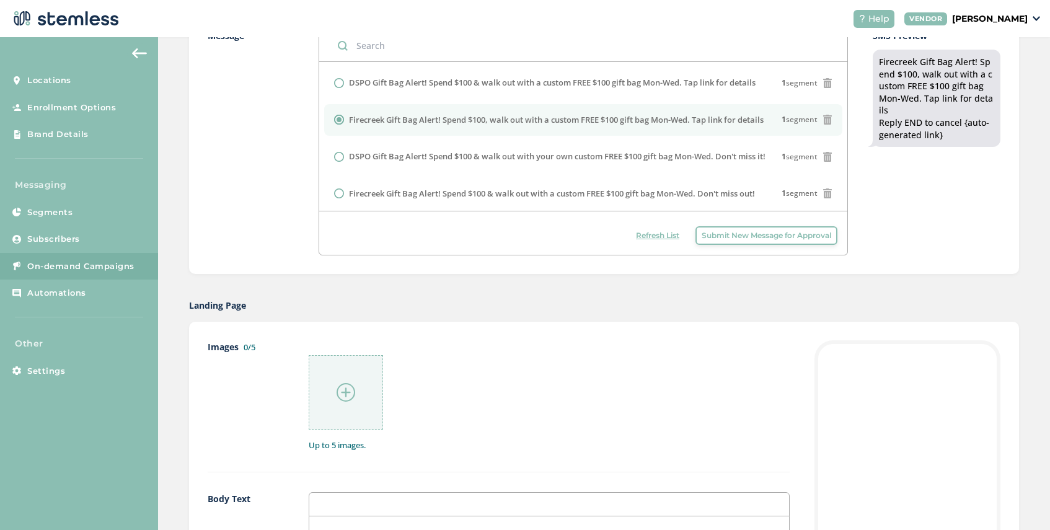
click at [348, 391] on img at bounding box center [346, 392] width 19 height 19
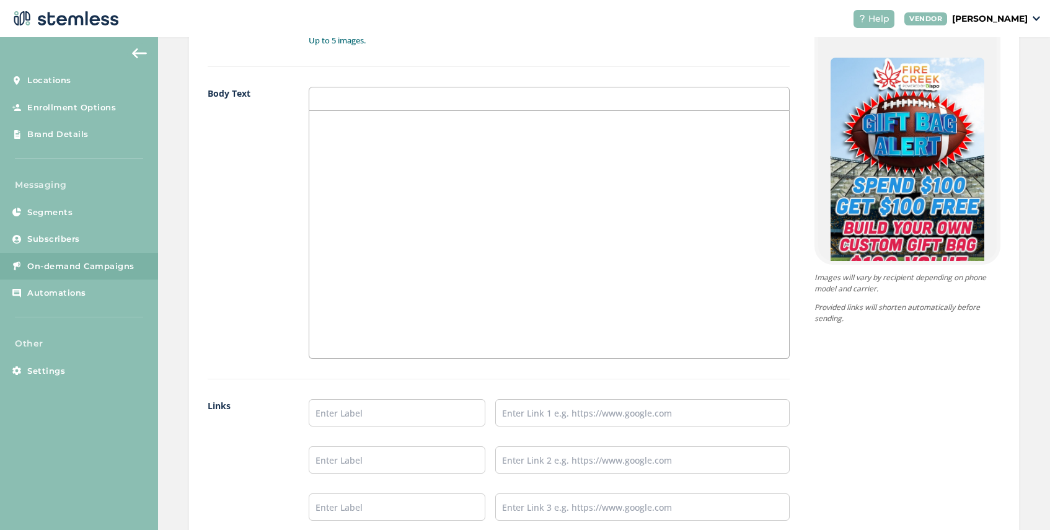
scroll to position [783, 0]
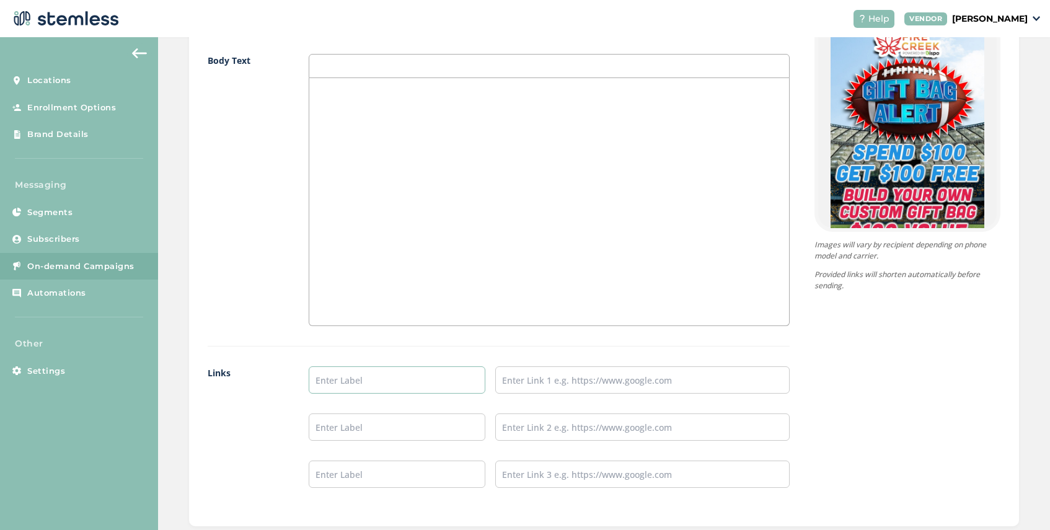
click at [386, 374] on input "text" at bounding box center [397, 379] width 177 height 27
type input "Firecreek Menu"
click at [557, 375] on input "text" at bounding box center [642, 379] width 294 height 27
type input "[URL][DOMAIN_NAME]"
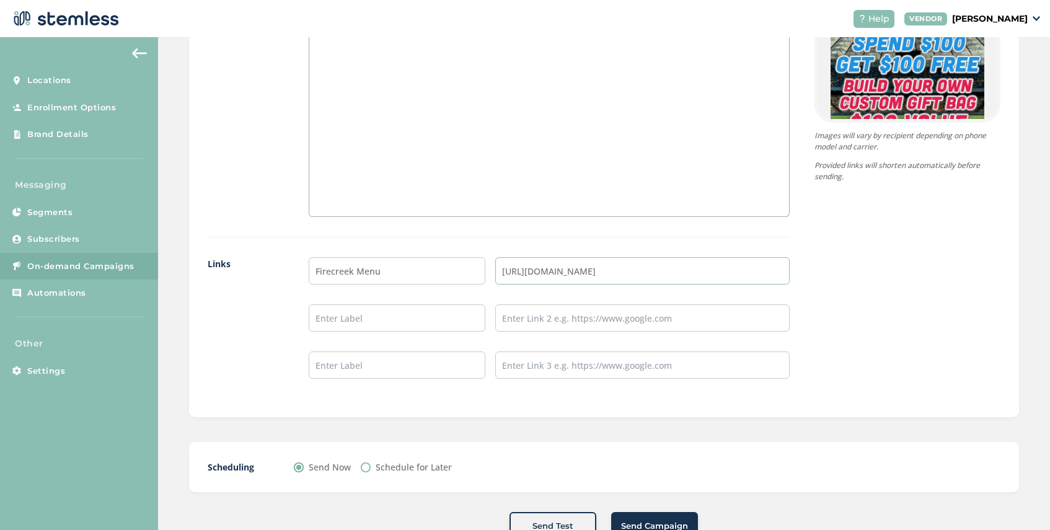
scroll to position [932, 0]
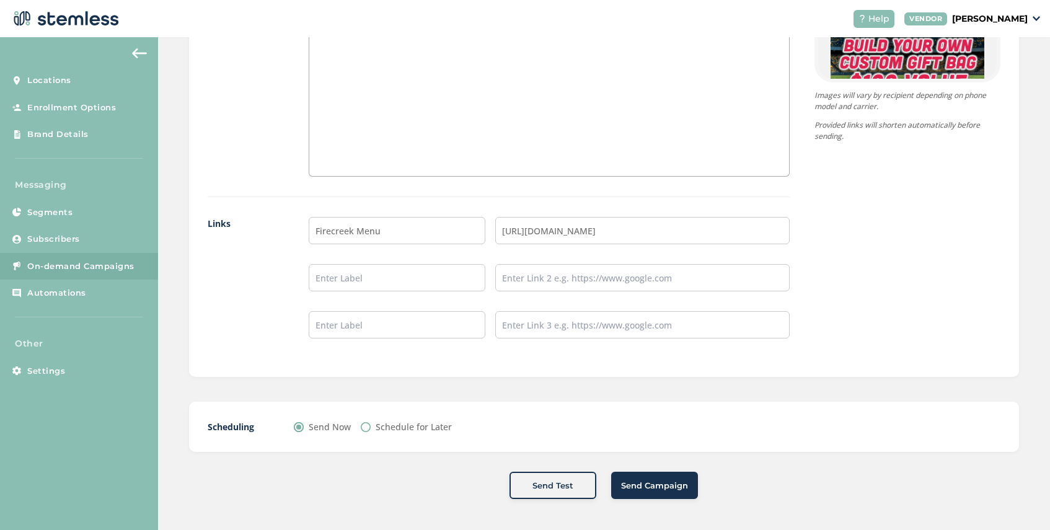
click at [664, 485] on span "Send Campaign" at bounding box center [654, 486] width 67 height 12
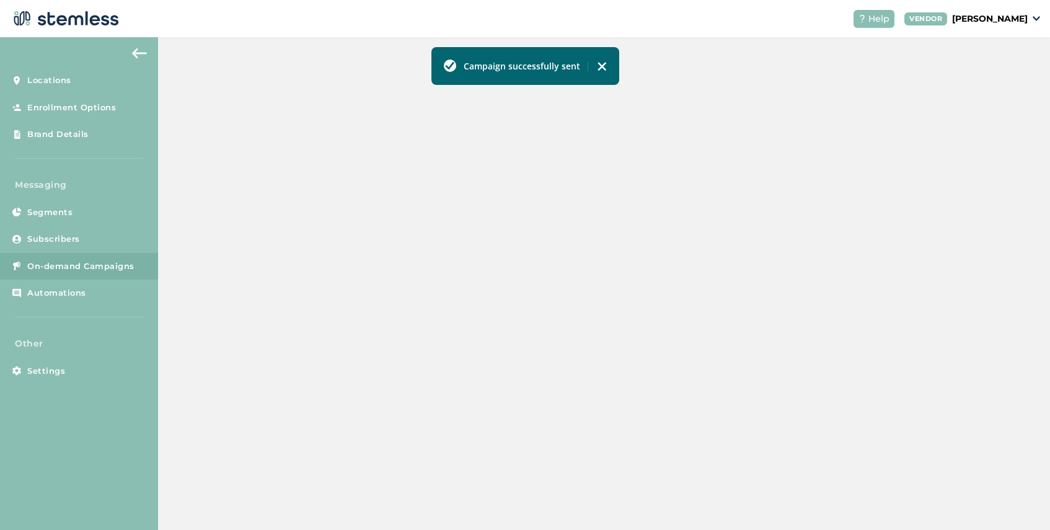
scroll to position [425, 0]
